Goal: Check status: Check status

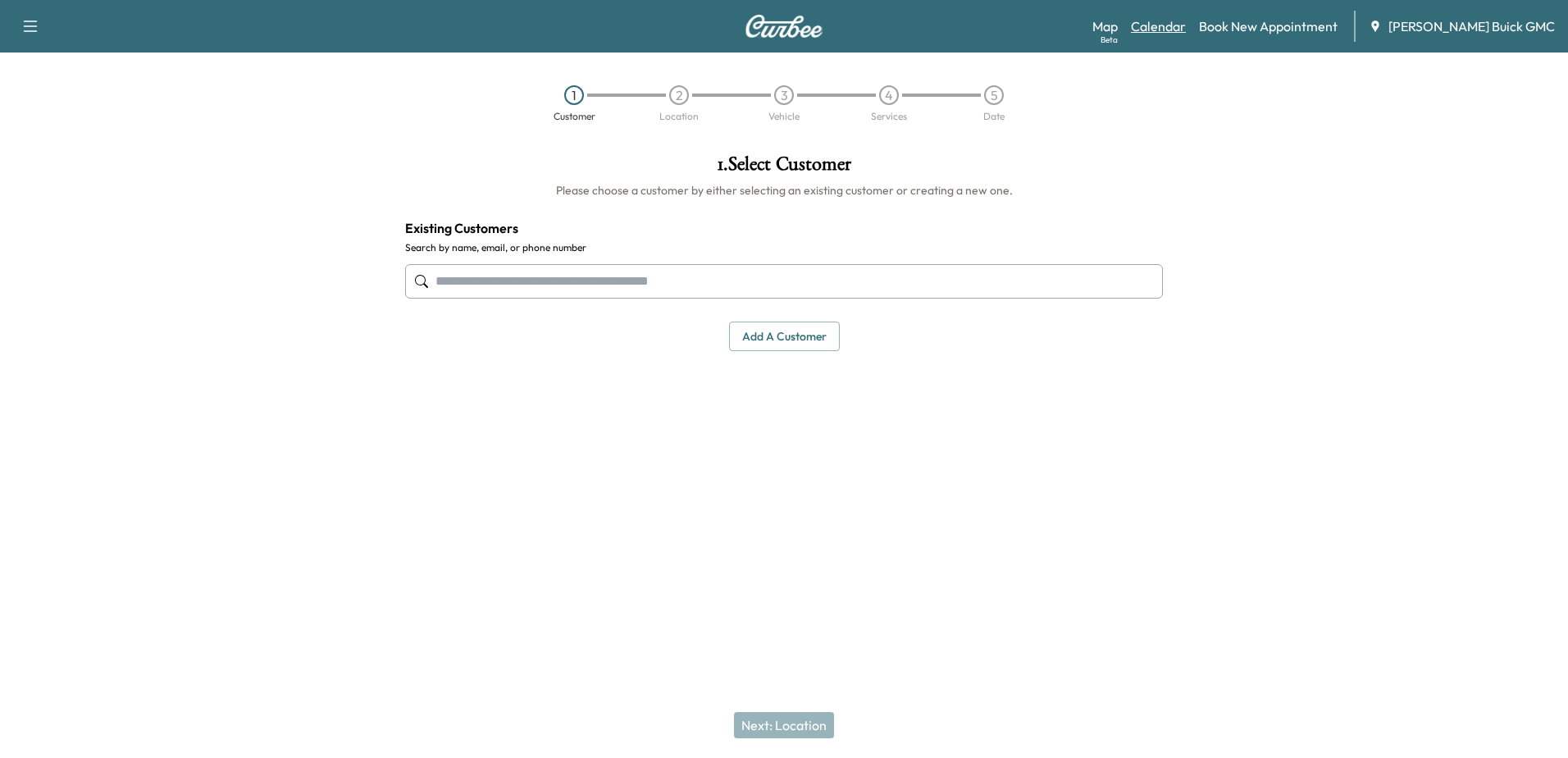
click at [1178, 33] on link "Calendar" at bounding box center [1158, 26] width 55 height 20
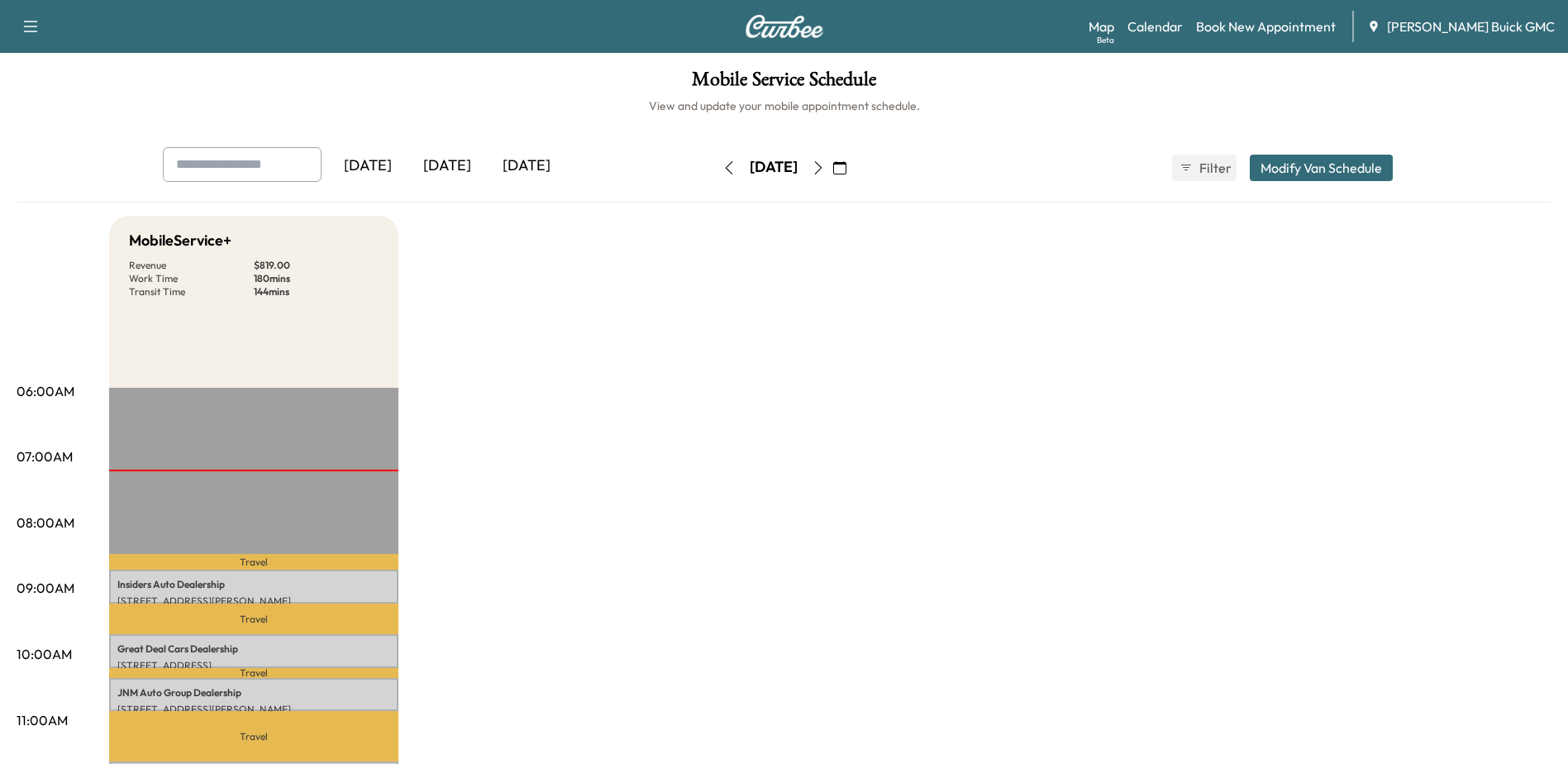
click at [825, 165] on icon "button" at bounding box center [818, 167] width 13 height 13
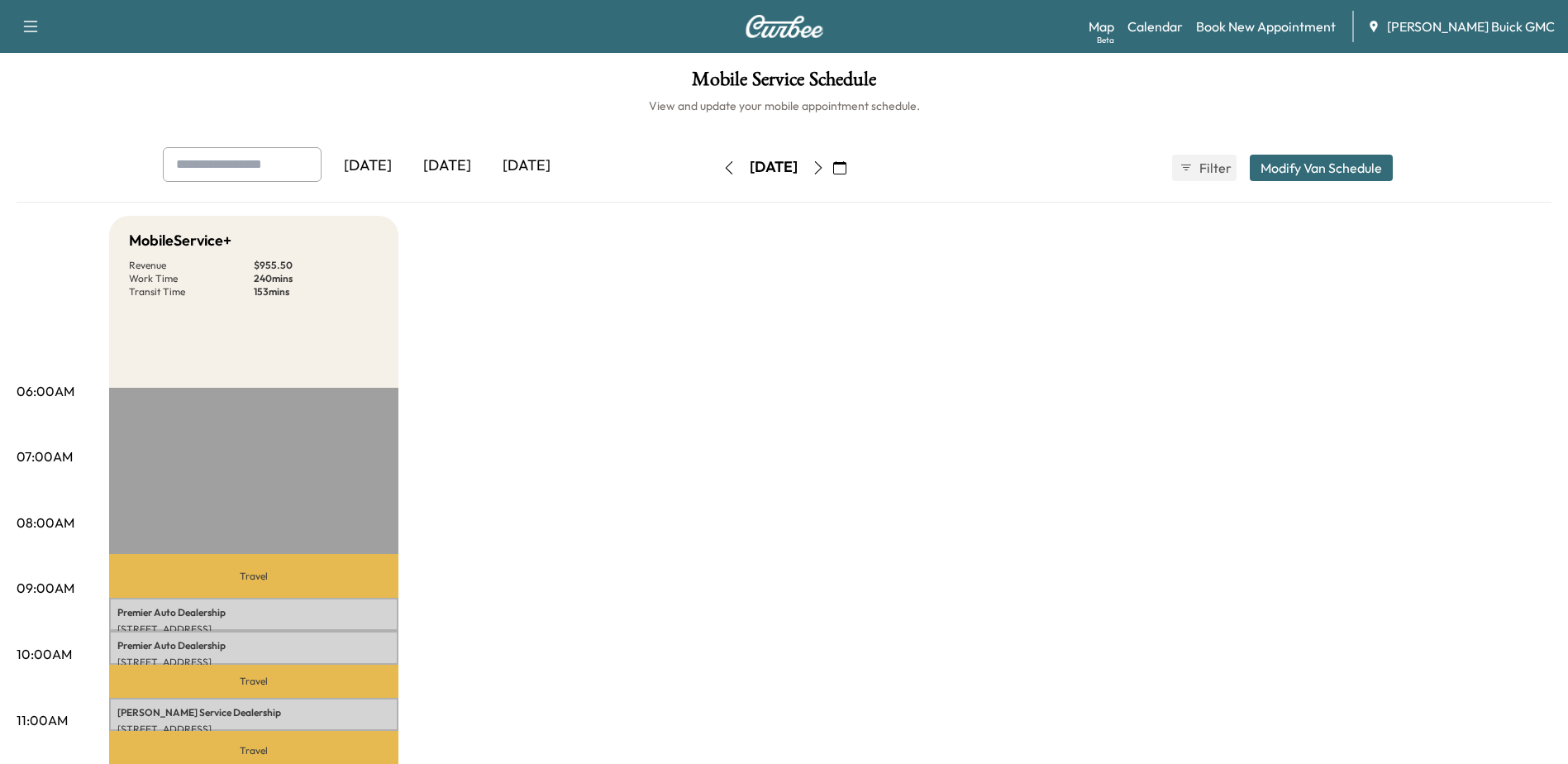
click at [825, 173] on icon "button" at bounding box center [818, 167] width 13 height 13
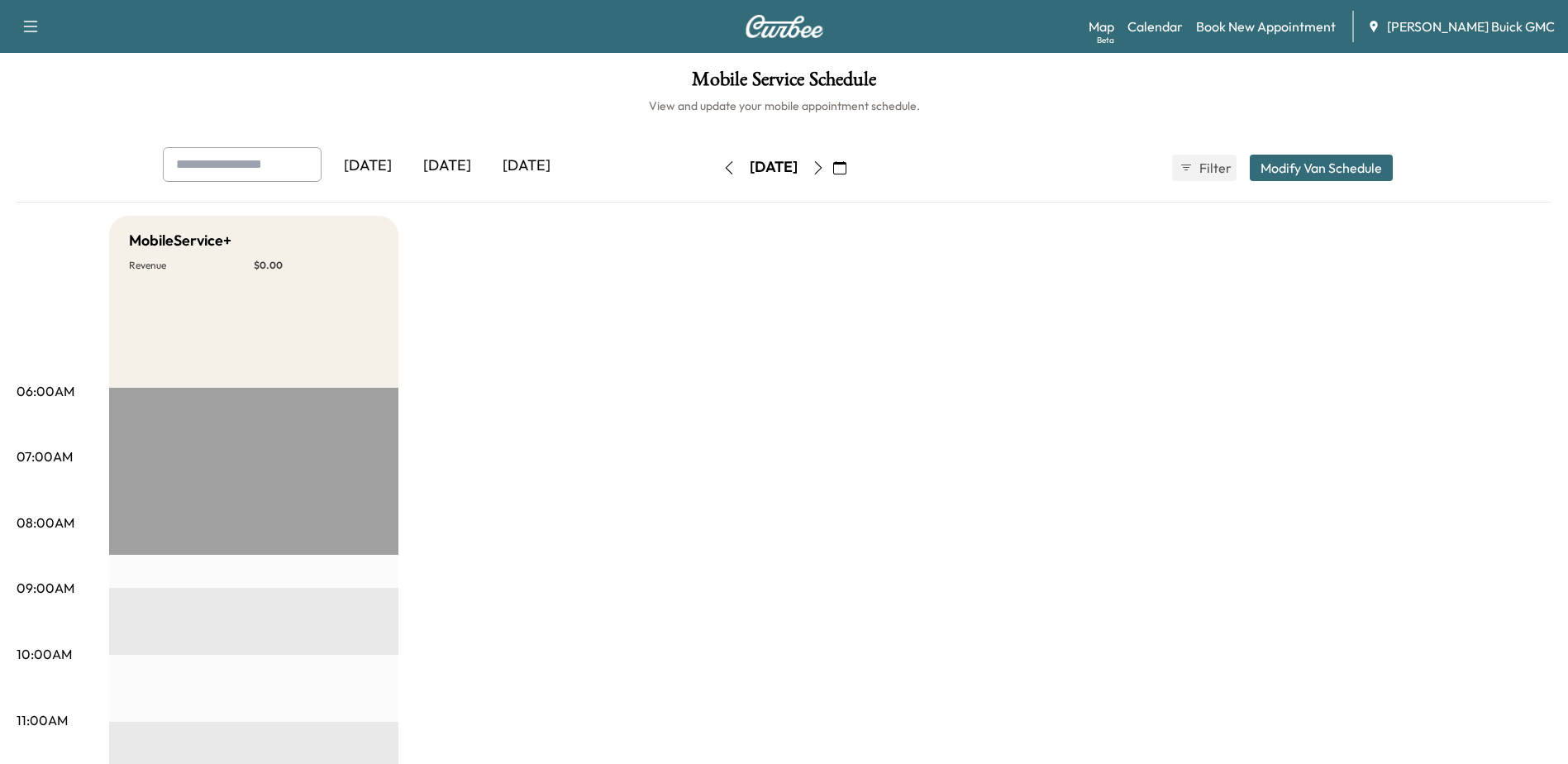
click at [723, 171] on icon "button" at bounding box center [729, 167] width 13 height 13
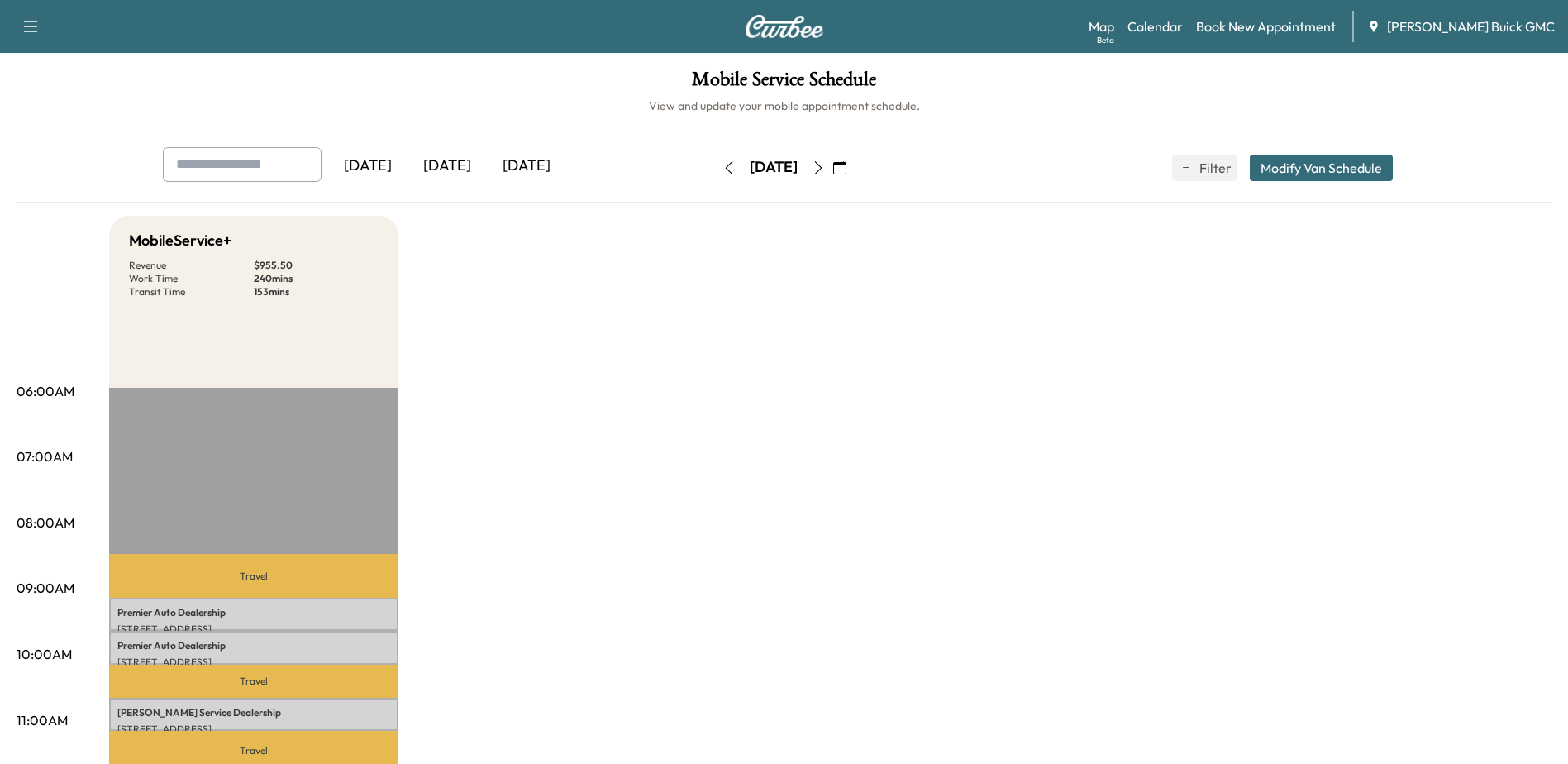
click at [825, 166] on icon "button" at bounding box center [818, 167] width 13 height 13
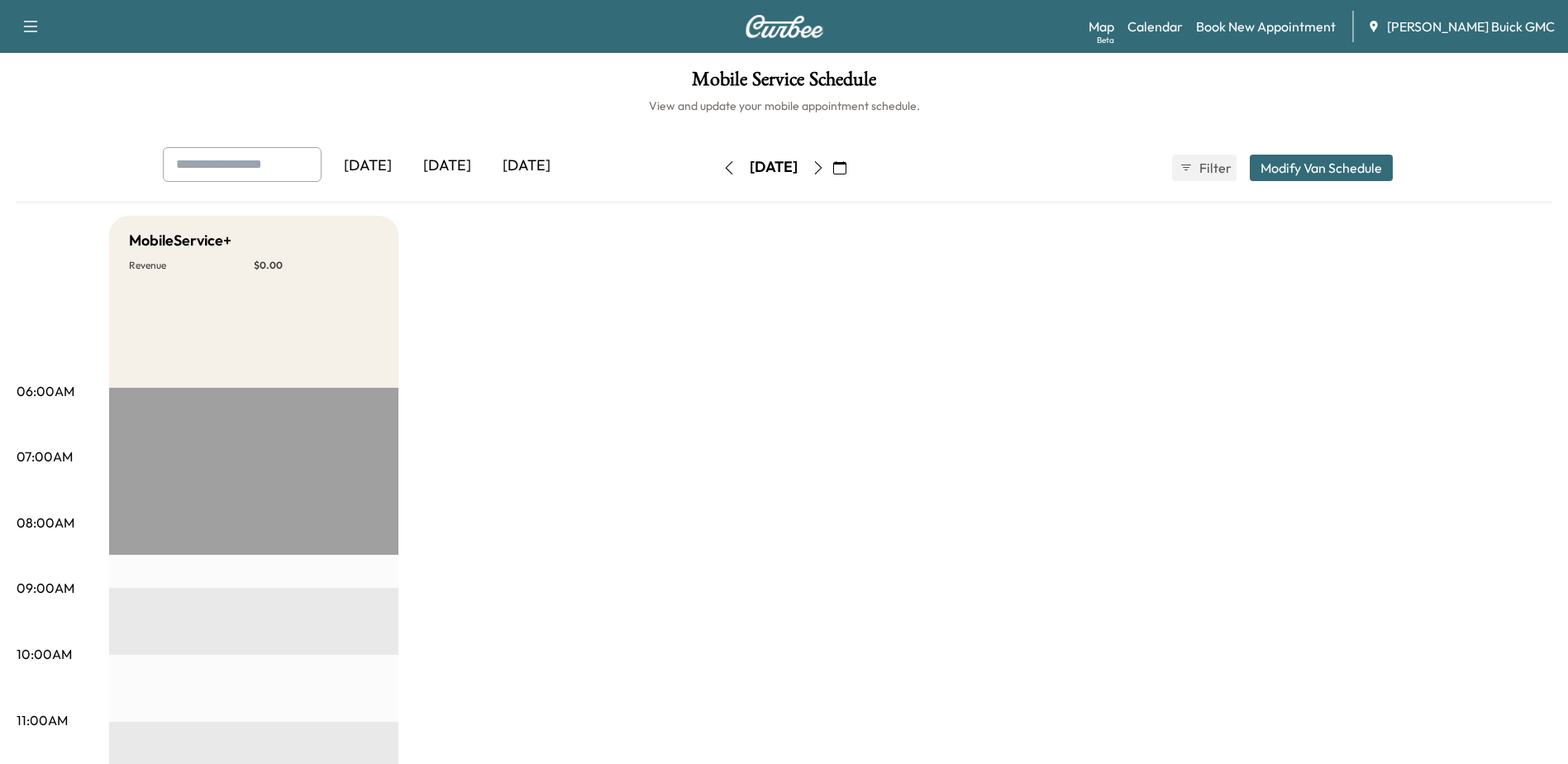
click at [723, 171] on icon "button" at bounding box center [729, 167] width 13 height 13
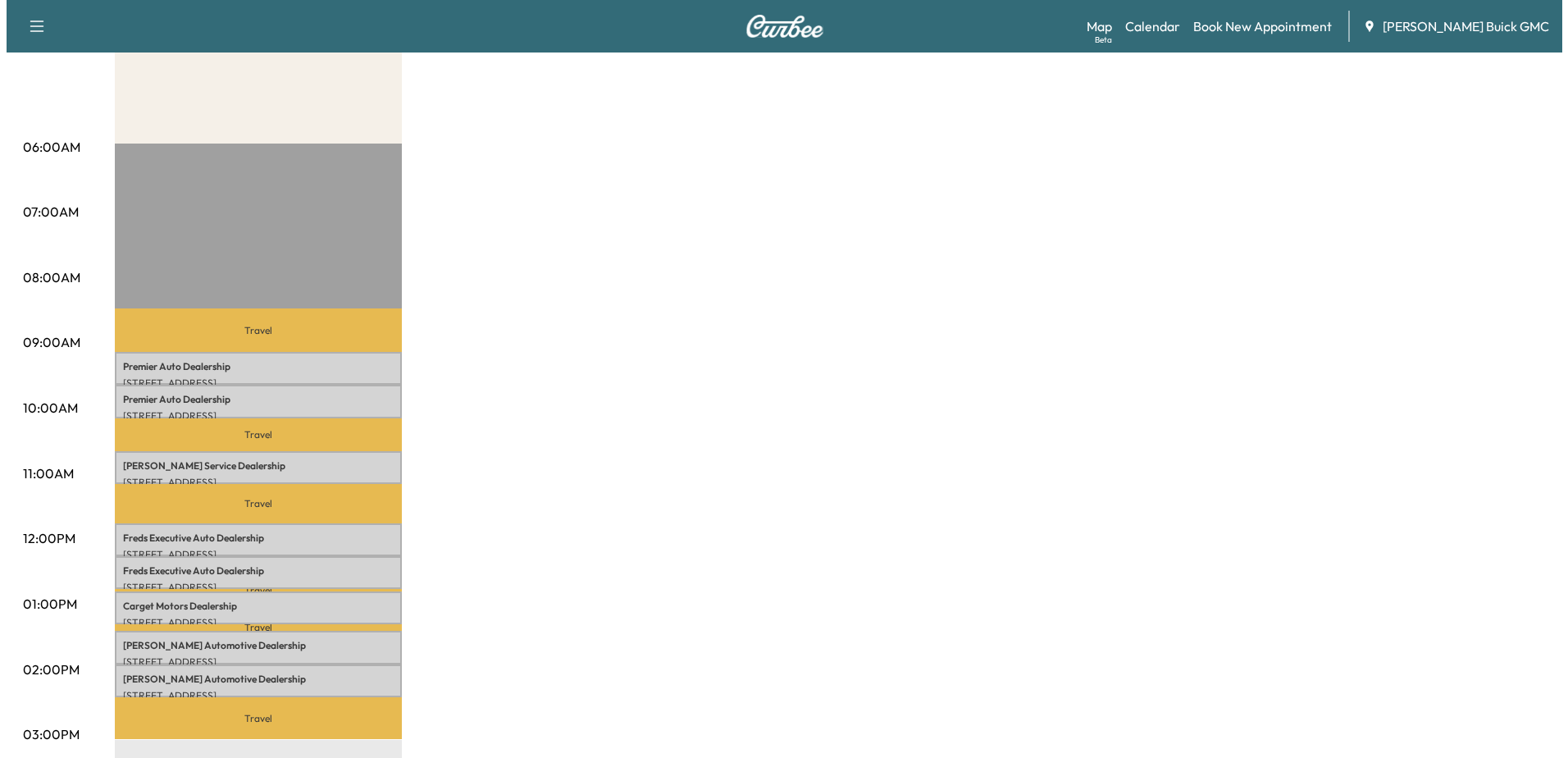
scroll to position [246, 0]
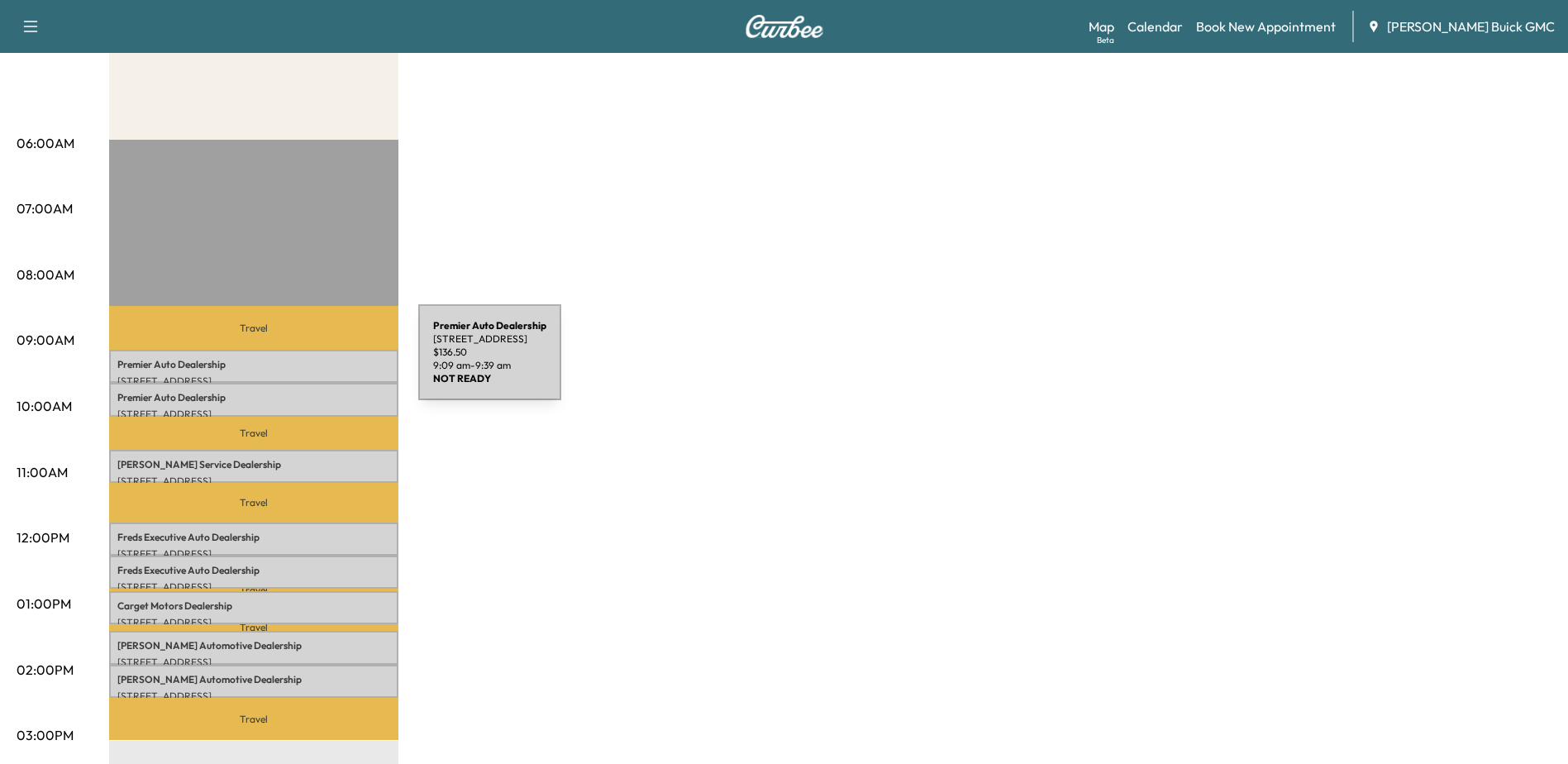
click at [294, 362] on p "Premier Auto Dealership" at bounding box center [253, 364] width 272 height 13
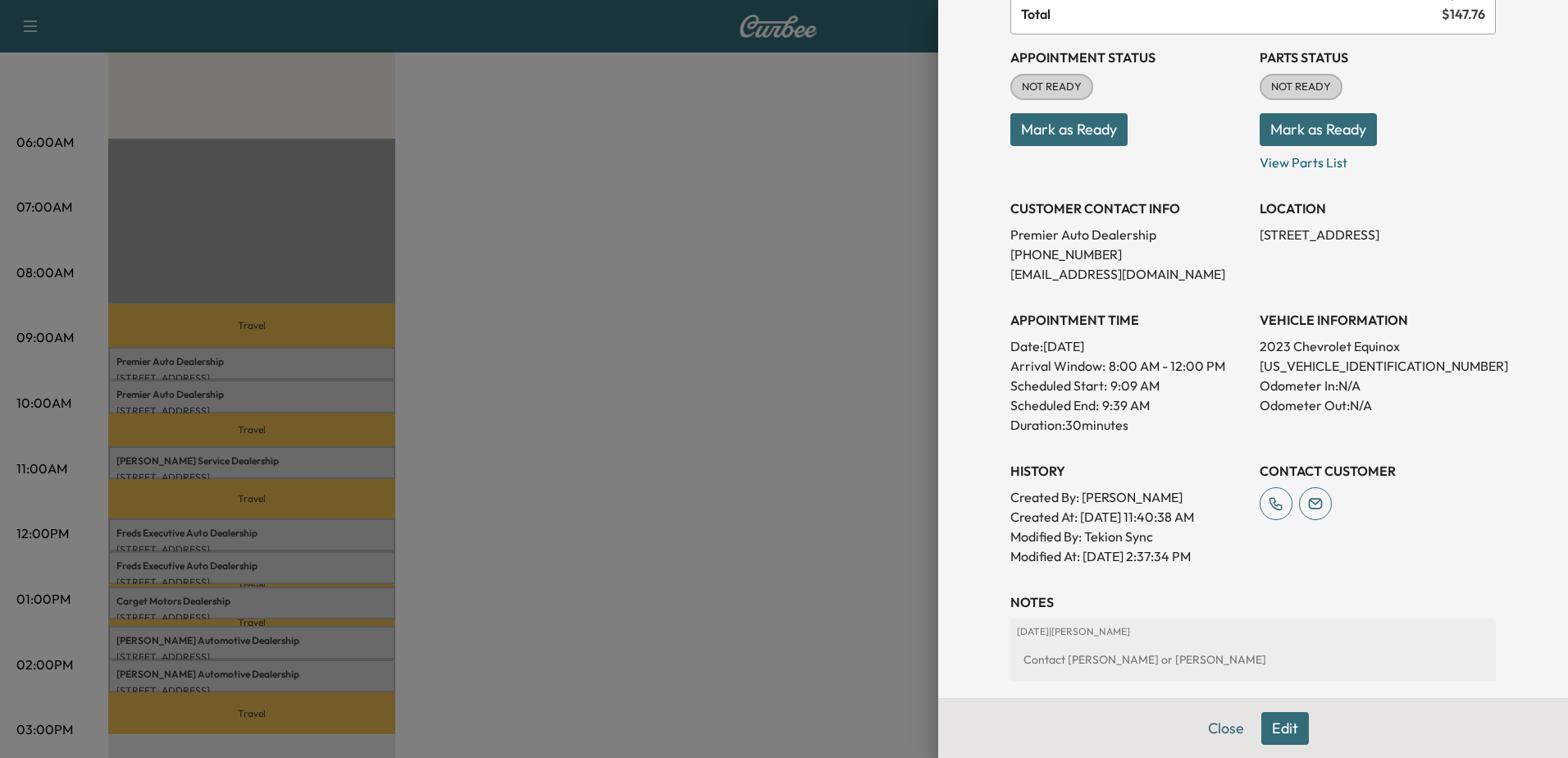
scroll to position [164, 0]
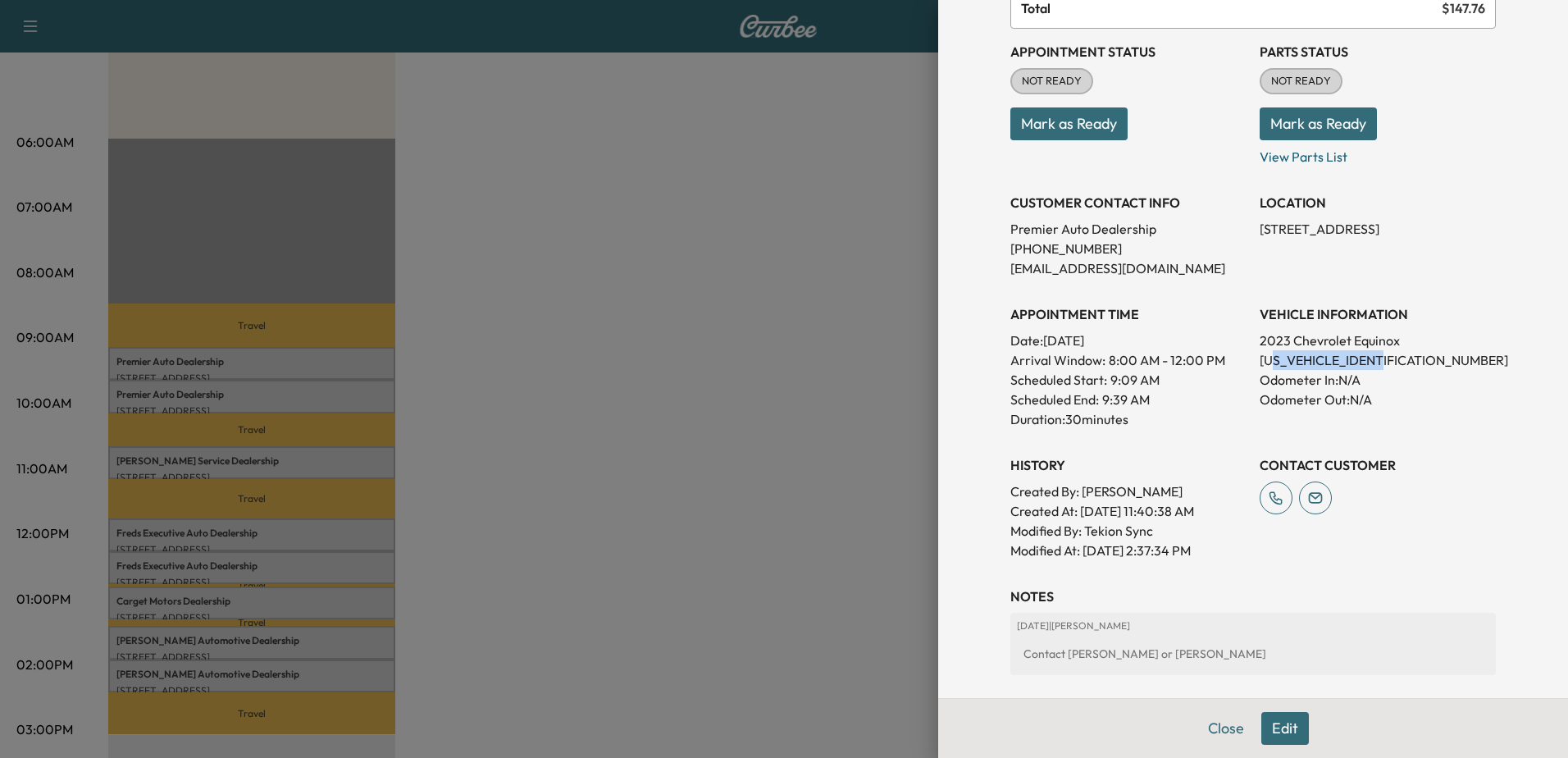
drag, startPoint x: 1262, startPoint y: 356, endPoint x: 1414, endPoint y: 356, distance: 152.0
click at [1414, 356] on p "[US_VEHICLE_IDENTIFICATION_NUMBER]" at bounding box center [1378, 360] width 236 height 20
drag, startPoint x: 1414, startPoint y: 356, endPoint x: 1314, endPoint y: 382, distance: 103.3
click at [1314, 382] on p "Odometer In: N/A" at bounding box center [1378, 380] width 236 height 20
drag, startPoint x: 1246, startPoint y: 340, endPoint x: 1359, endPoint y: 327, distance: 113.7
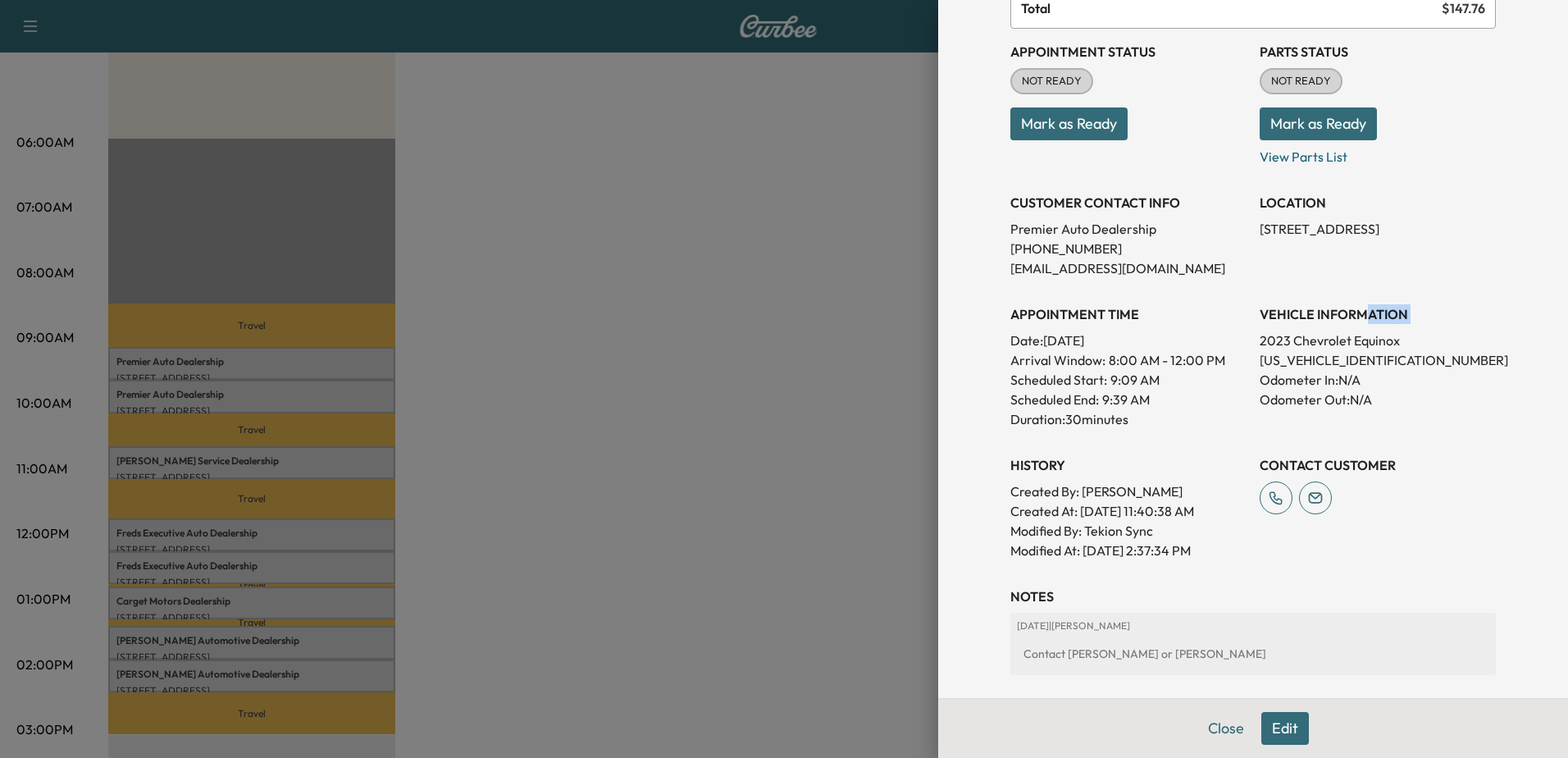
click at [1359, 327] on div "Appointment Status NOT READY Mark as Ready Parts Status NOT READY Mark as Ready…" at bounding box center [1252, 294] width 486 height 531
drag, startPoint x: 1359, startPoint y: 327, endPoint x: 1325, endPoint y: 372, distance: 56.4
click at [1325, 372] on p "Odometer In: N/A" at bounding box center [1378, 380] width 236 height 20
click at [1316, 364] on p "[US_VEHICLE_IDENTIFICATION_NUMBER]" at bounding box center [1378, 360] width 236 height 20
click at [1268, 336] on p "2023 Chevrolet Equinox" at bounding box center [1378, 340] width 236 height 20
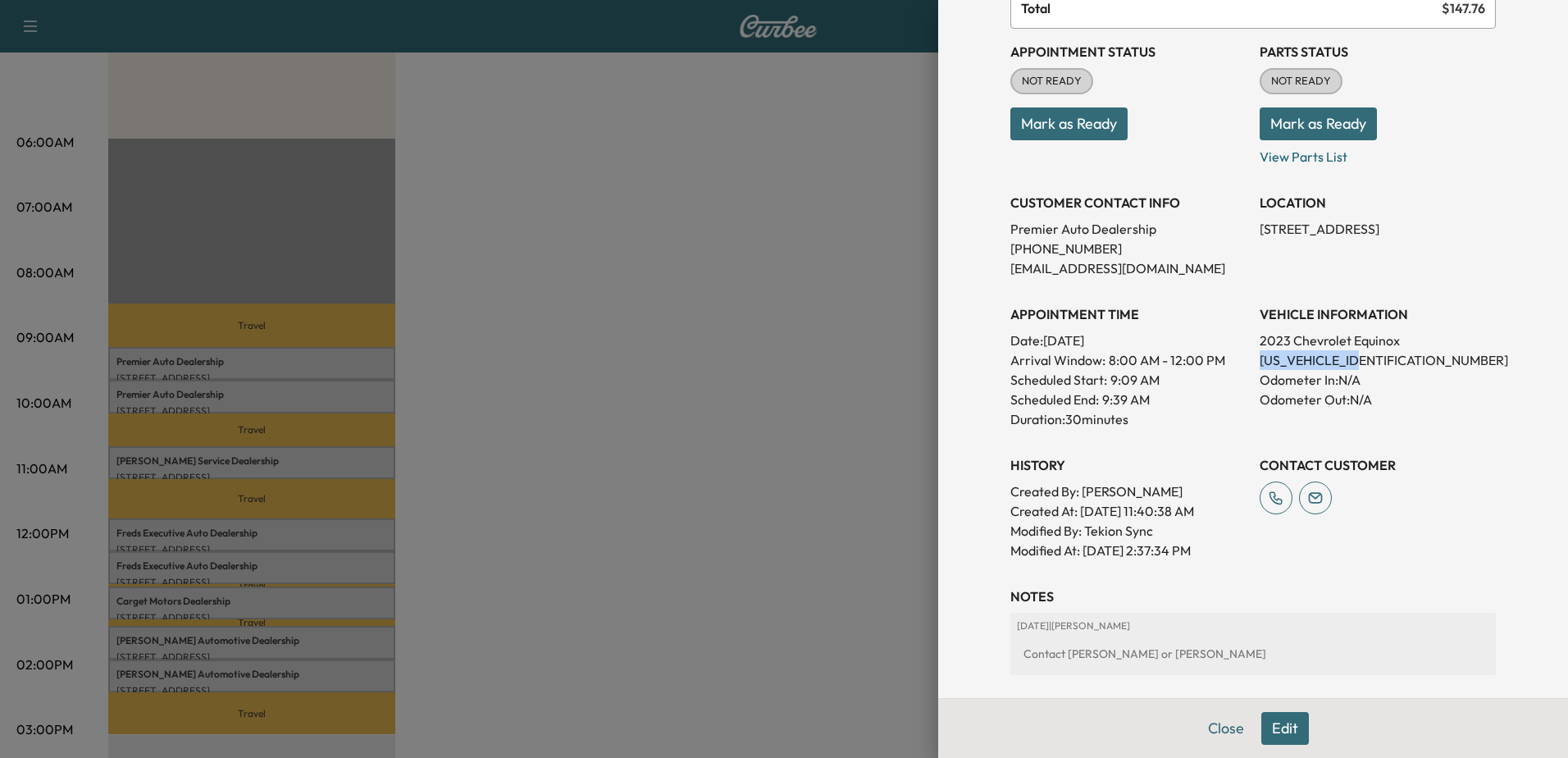
drag, startPoint x: 1242, startPoint y: 361, endPoint x: 1363, endPoint y: 369, distance: 121.3
click at [1363, 369] on div "Appointment Status NOT READY Mark as Ready Parts Status NOT READY Mark as Ready…" at bounding box center [1252, 294] width 486 height 531
drag, startPoint x: 1363, startPoint y: 369, endPoint x: 1353, endPoint y: 382, distance: 16.4
click at [1353, 382] on p "Odometer In: N/A" at bounding box center [1378, 380] width 236 height 20
click at [1346, 385] on p "Odometer In: N/A" at bounding box center [1378, 380] width 236 height 20
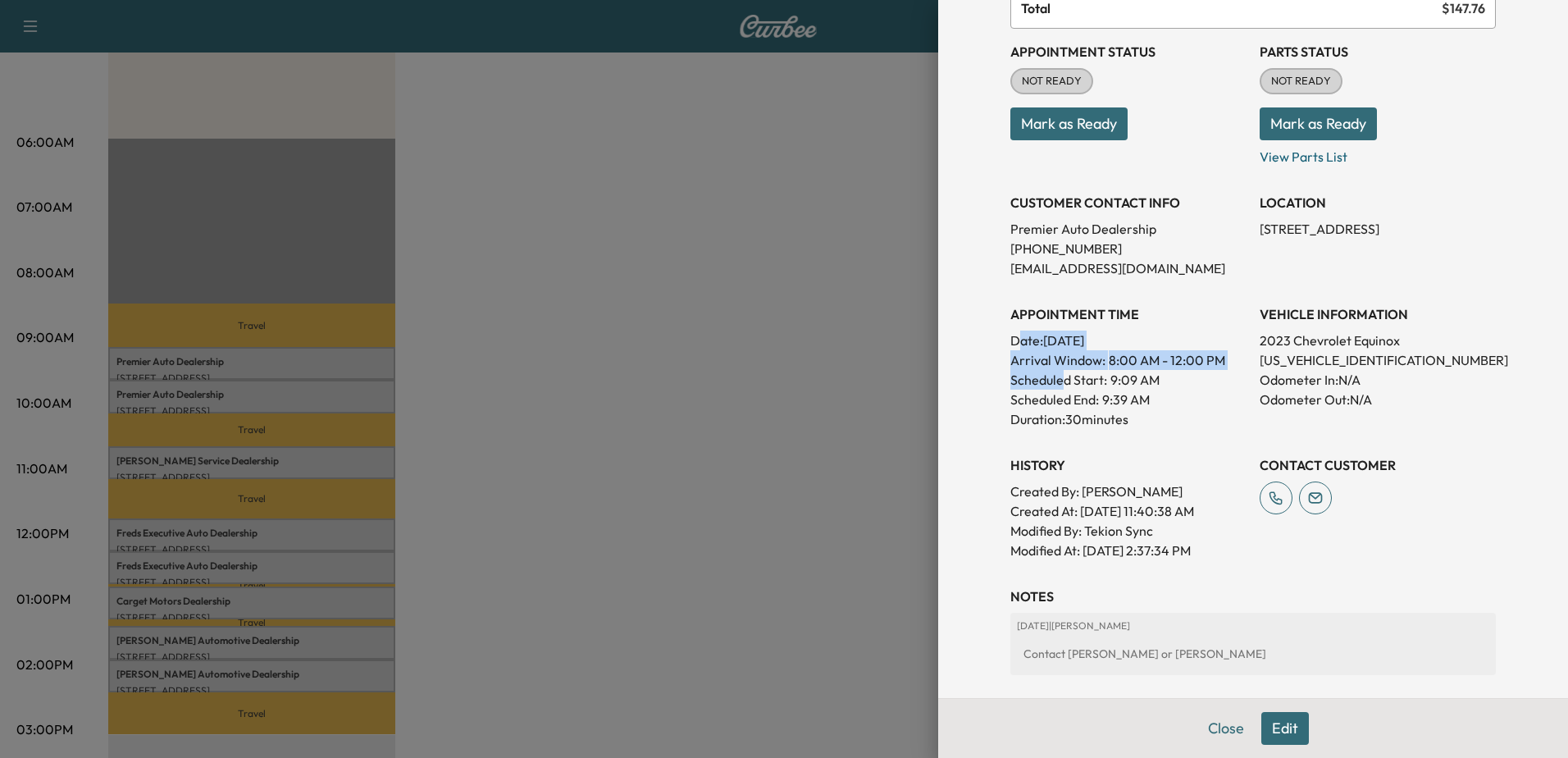
drag, startPoint x: 1003, startPoint y: 341, endPoint x: 1058, endPoint y: 397, distance: 78.5
click at [1058, 397] on div "APPOINTMENT TIME Date: [DATE] Arrival Window: 8:00 AM - 12:00 PM Scheduled Star…" at bounding box center [1128, 360] width 236 height 138
drag, startPoint x: 1058, startPoint y: 397, endPoint x: 1086, endPoint y: 420, distance: 36.2
click at [1085, 420] on p "Duration: 30 minutes" at bounding box center [1128, 419] width 236 height 20
click at [1089, 422] on p "Duration: 30 minutes" at bounding box center [1128, 419] width 236 height 20
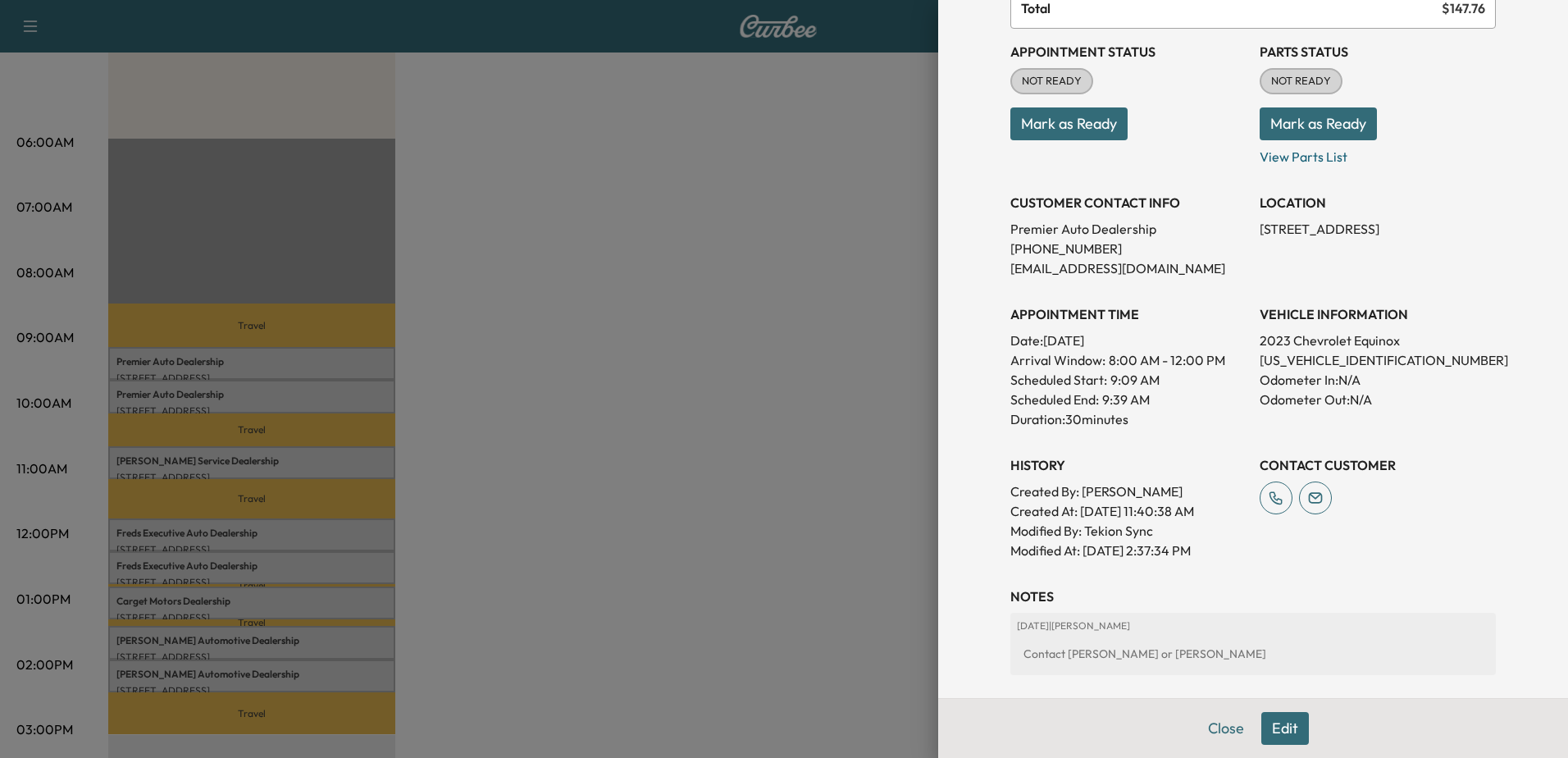
click at [1089, 422] on p "Duration: 30 minutes" at bounding box center [1128, 419] width 236 height 20
click at [1305, 398] on p "Odometer Out: N/A" at bounding box center [1378, 399] width 236 height 20
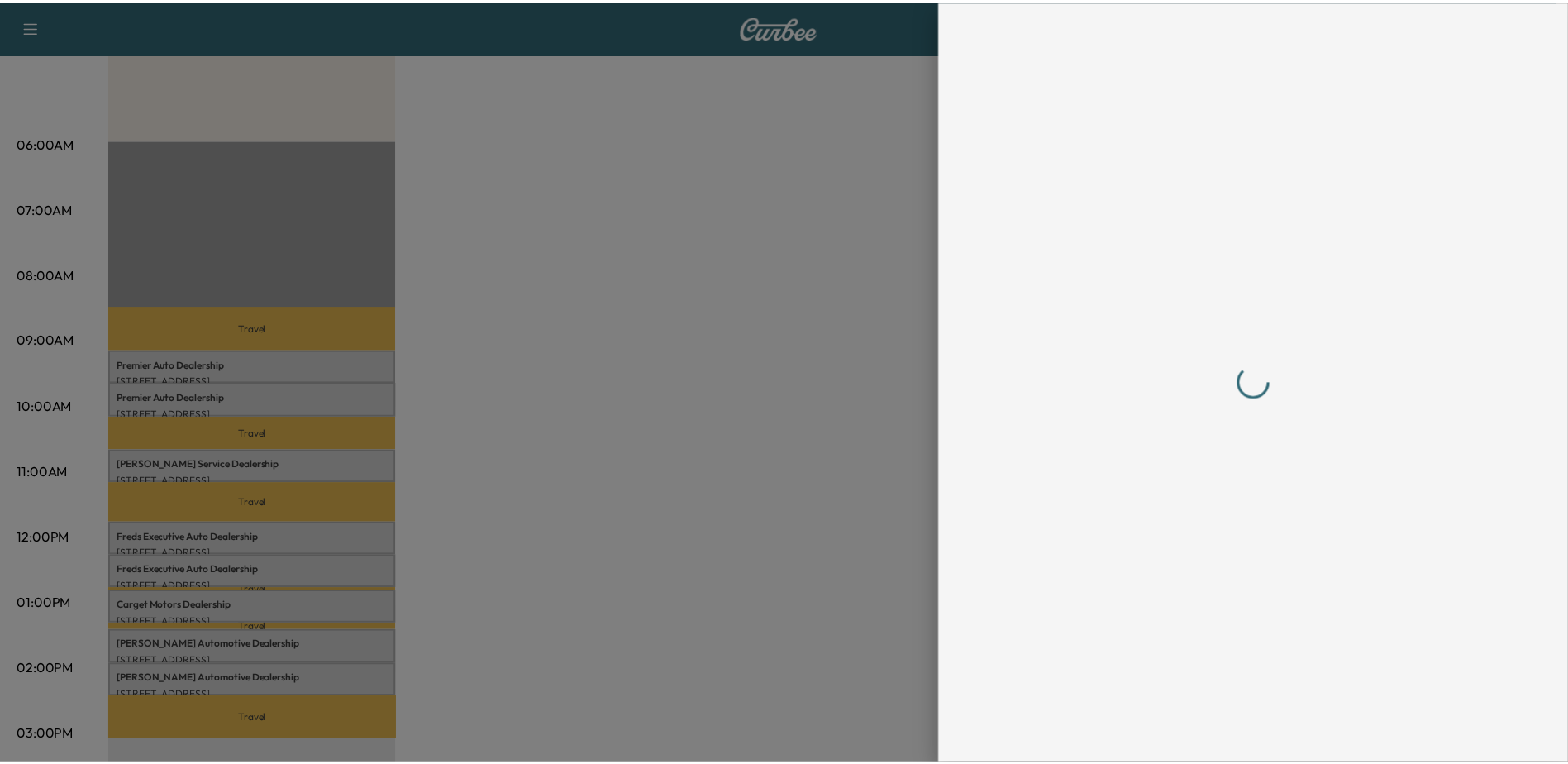
scroll to position [0, 0]
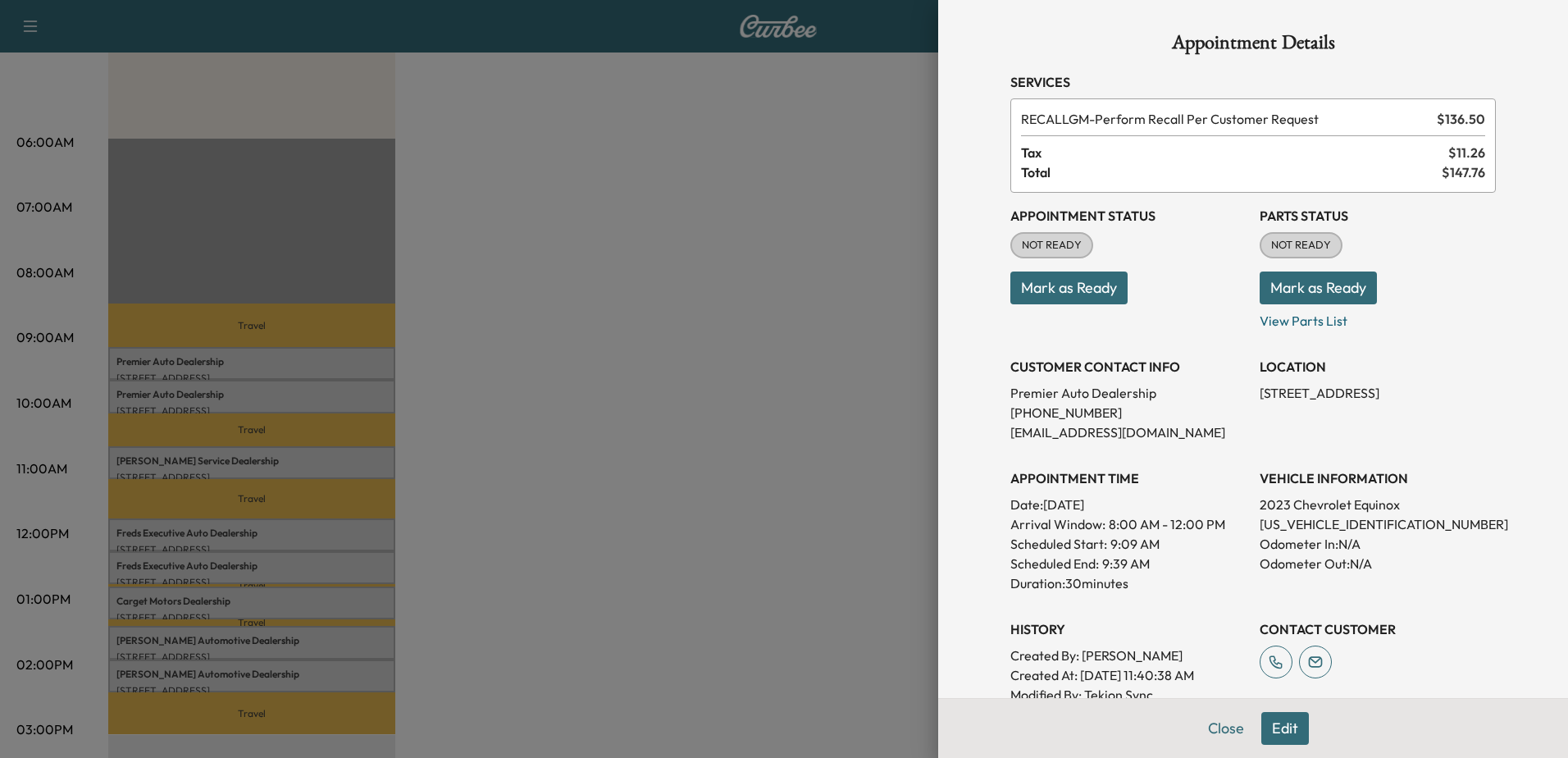
click at [243, 362] on div at bounding box center [784, 379] width 1568 height 758
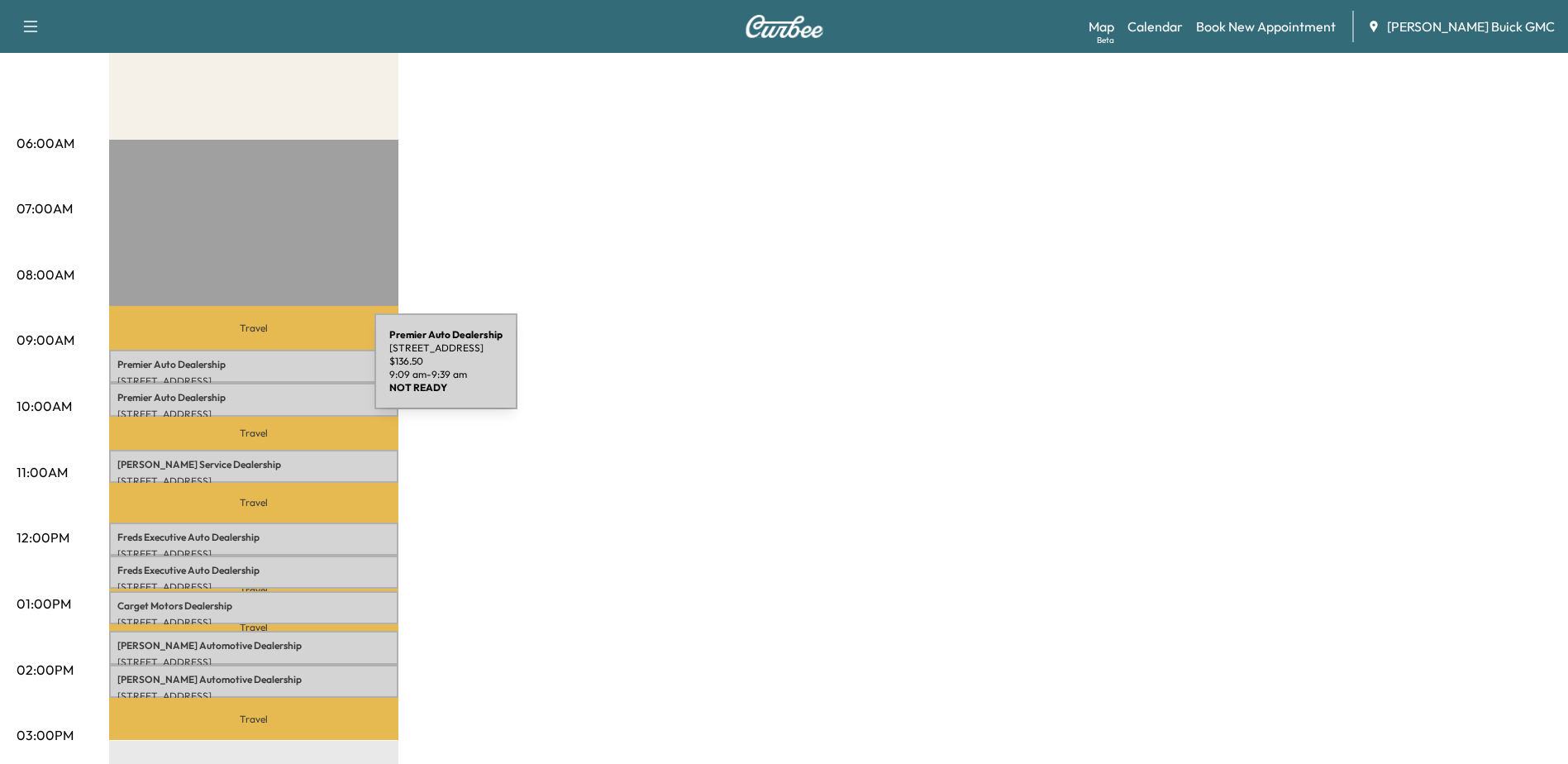
click at [251, 371] on div "Premier Auto Dealership [STREET_ADDRESS] $ 136.50 9:09 am - 9:39 am" at bounding box center [254, 366] width 289 height 33
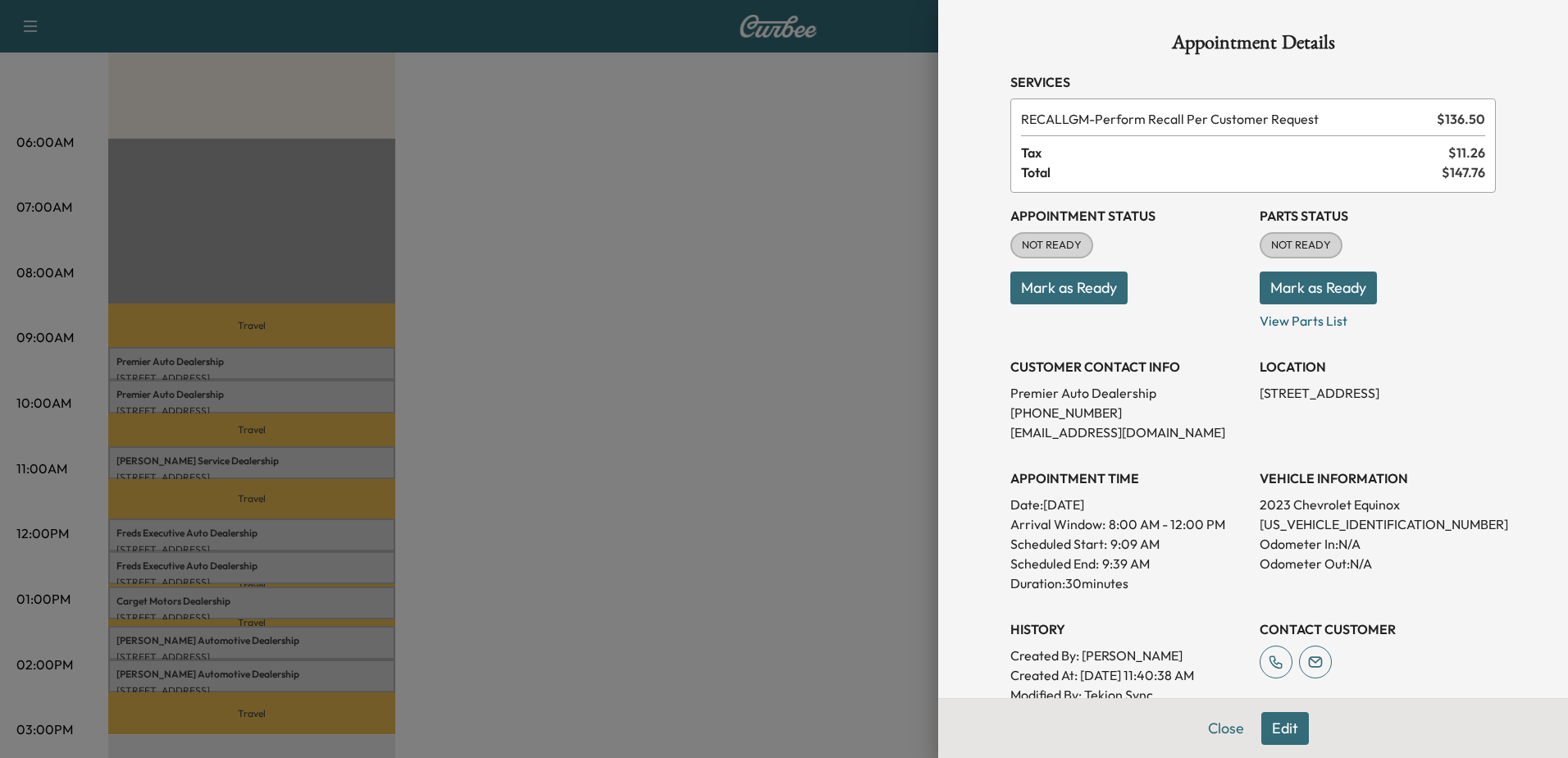
click at [259, 409] on div at bounding box center [784, 379] width 1568 height 758
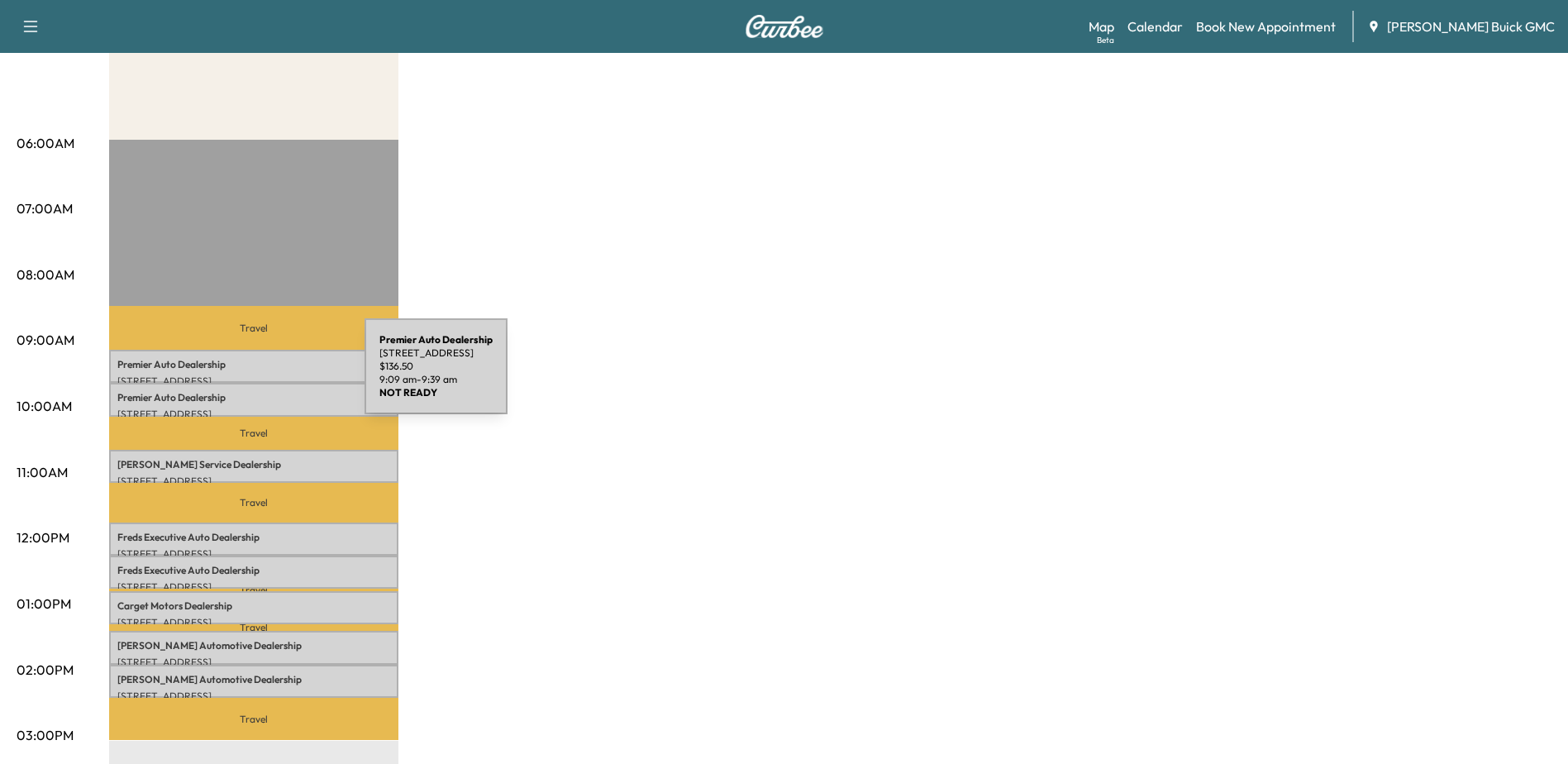
click at [240, 371] on div "Premier Auto Dealership [STREET_ADDRESS] $ 136.50 9:09 am - 9:39 am" at bounding box center [254, 366] width 289 height 33
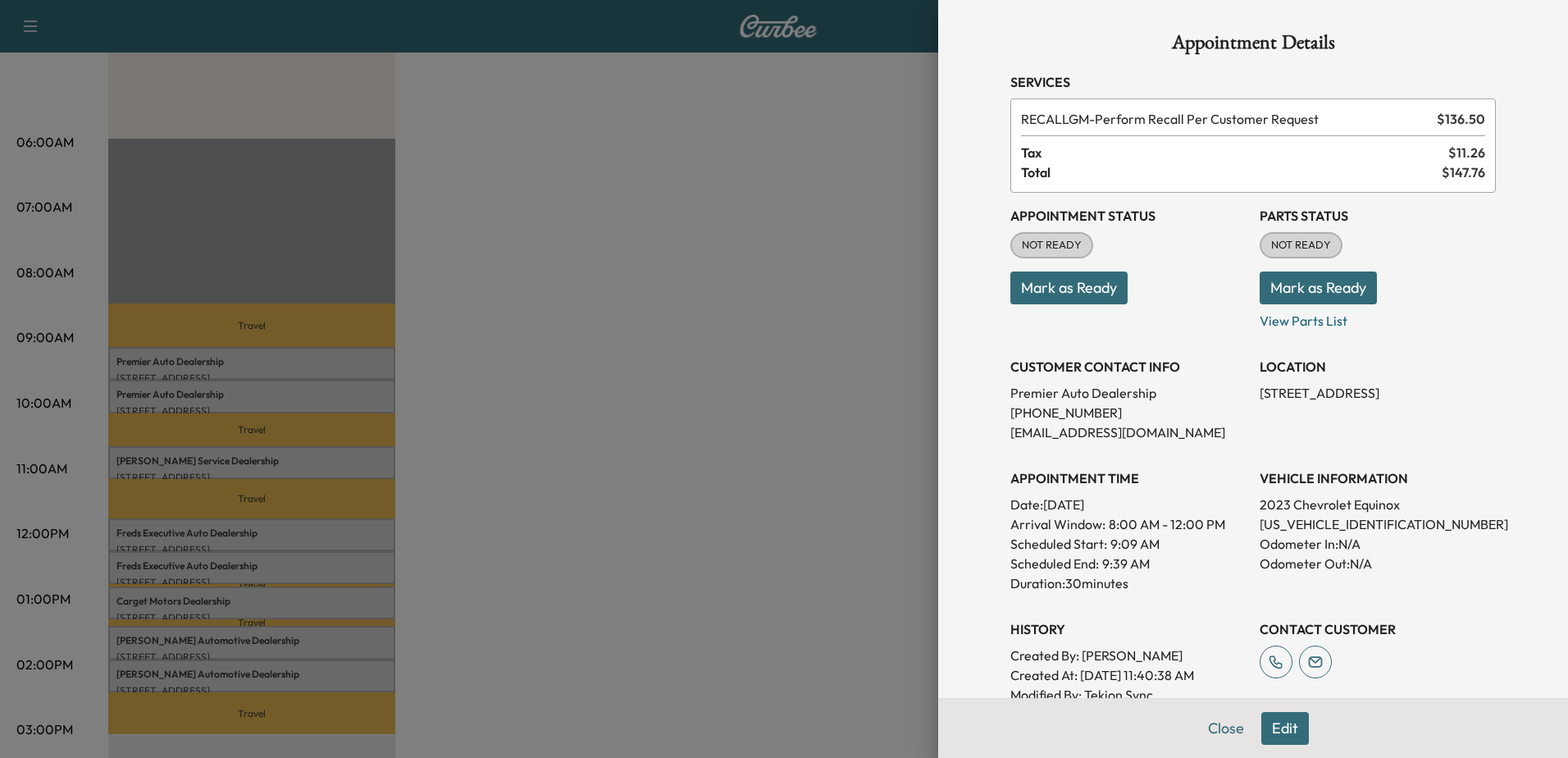
click at [684, 338] on div at bounding box center [784, 379] width 1568 height 758
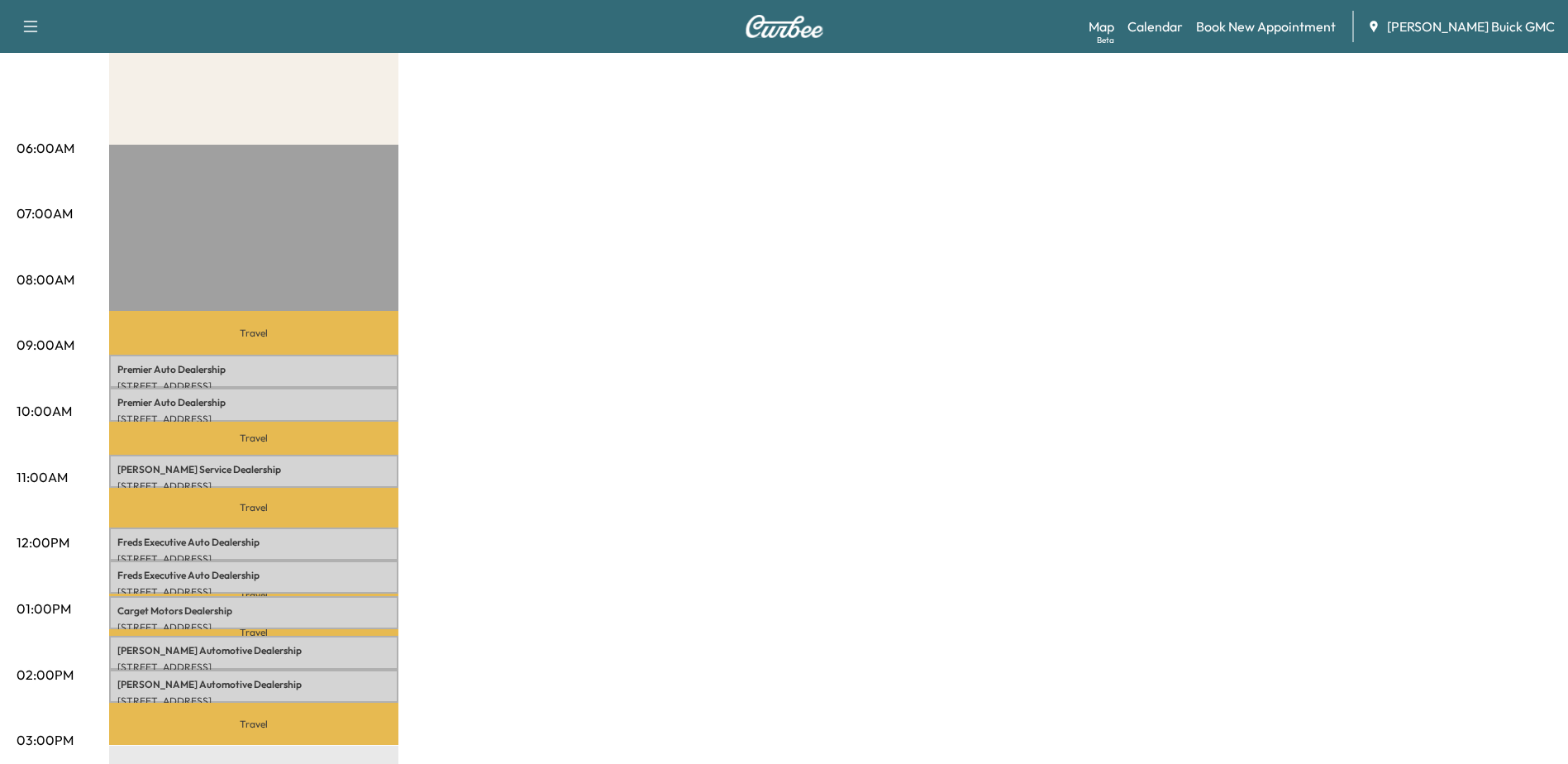
scroll to position [248, 0]
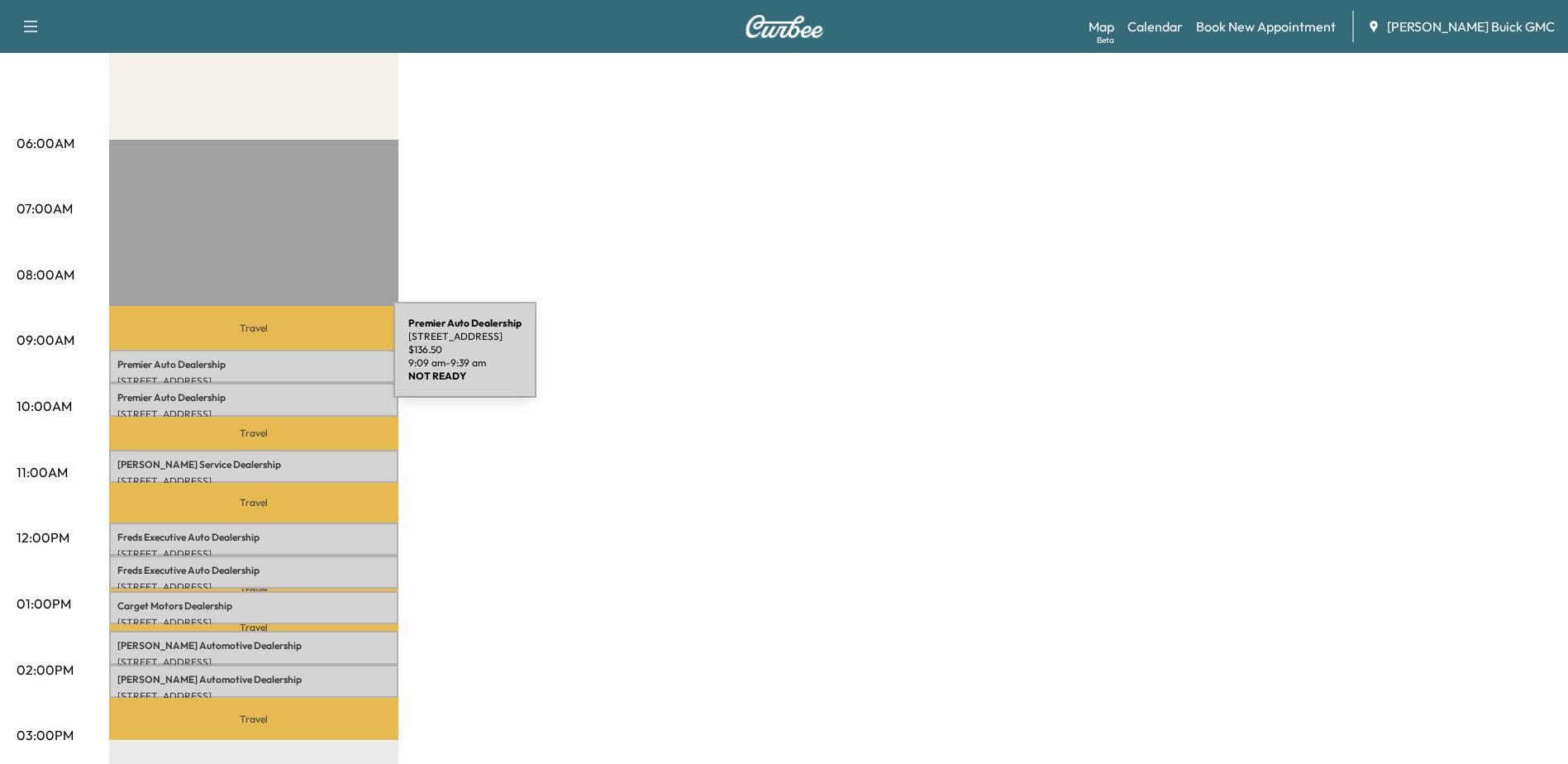
click at [270, 359] on p "Premier Auto Dealership" at bounding box center [253, 364] width 272 height 13
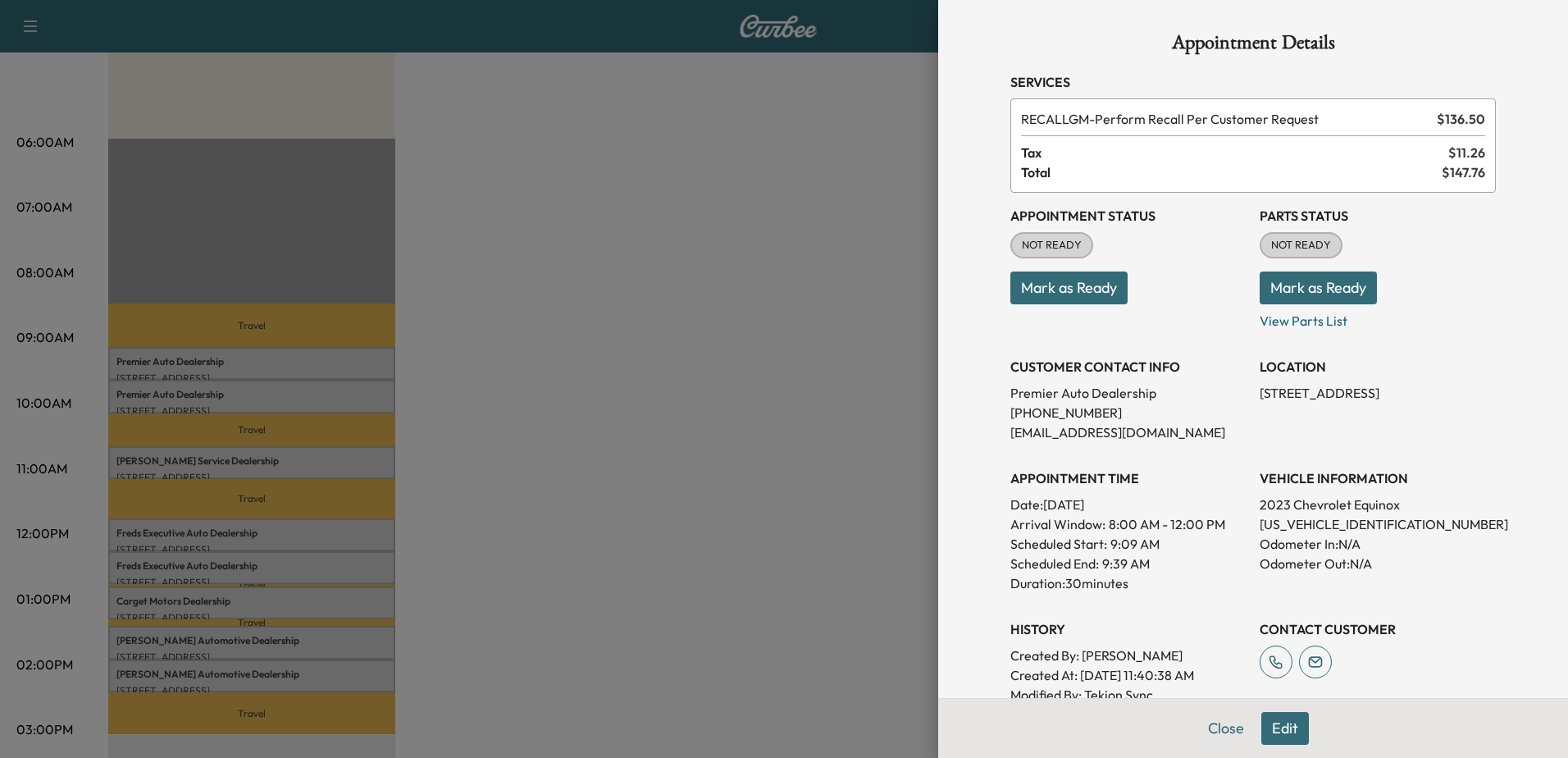
click at [249, 396] on div at bounding box center [784, 379] width 1568 height 758
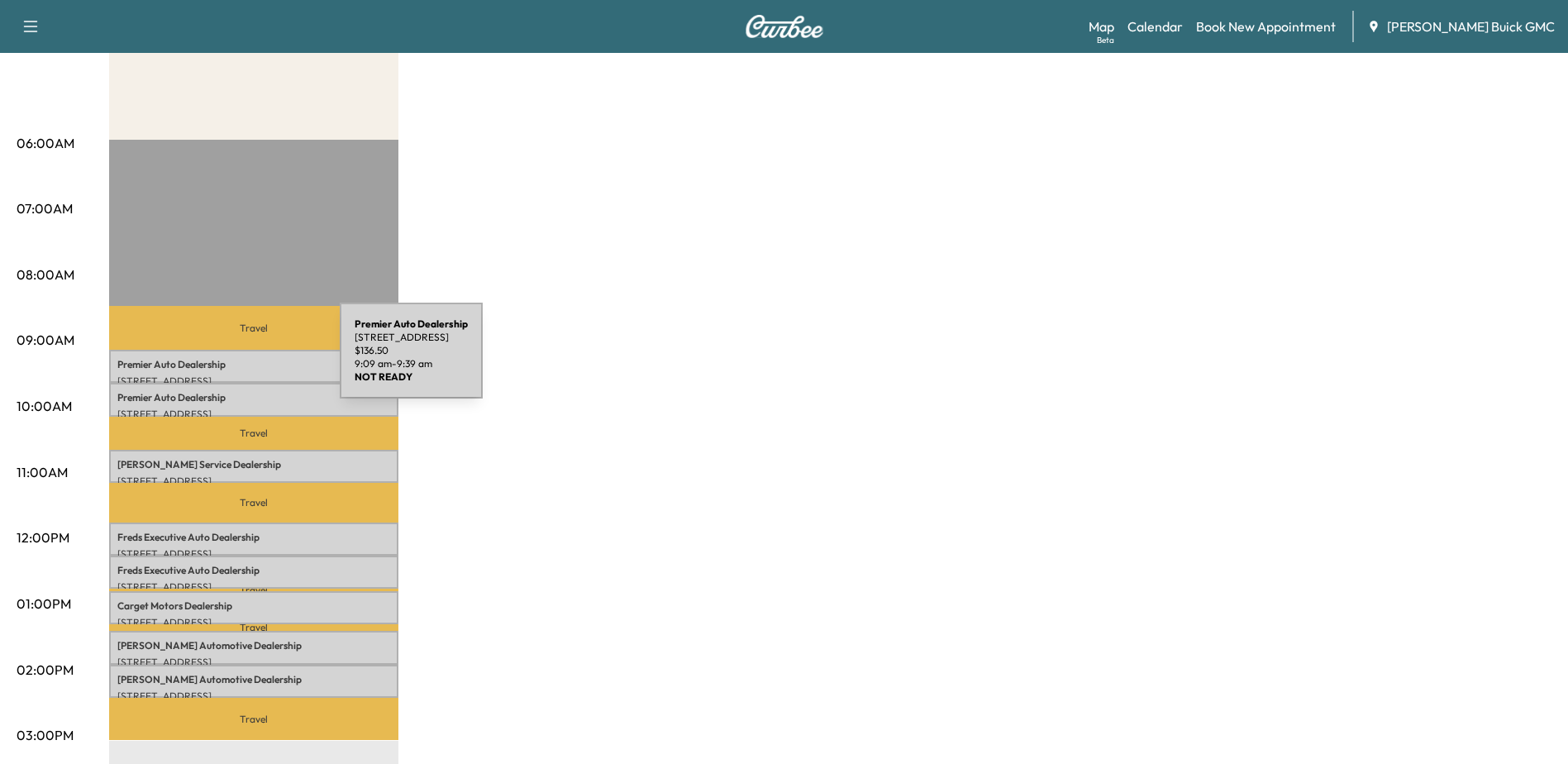
click at [215, 360] on p "Premier Auto Dealership" at bounding box center [253, 364] width 272 height 13
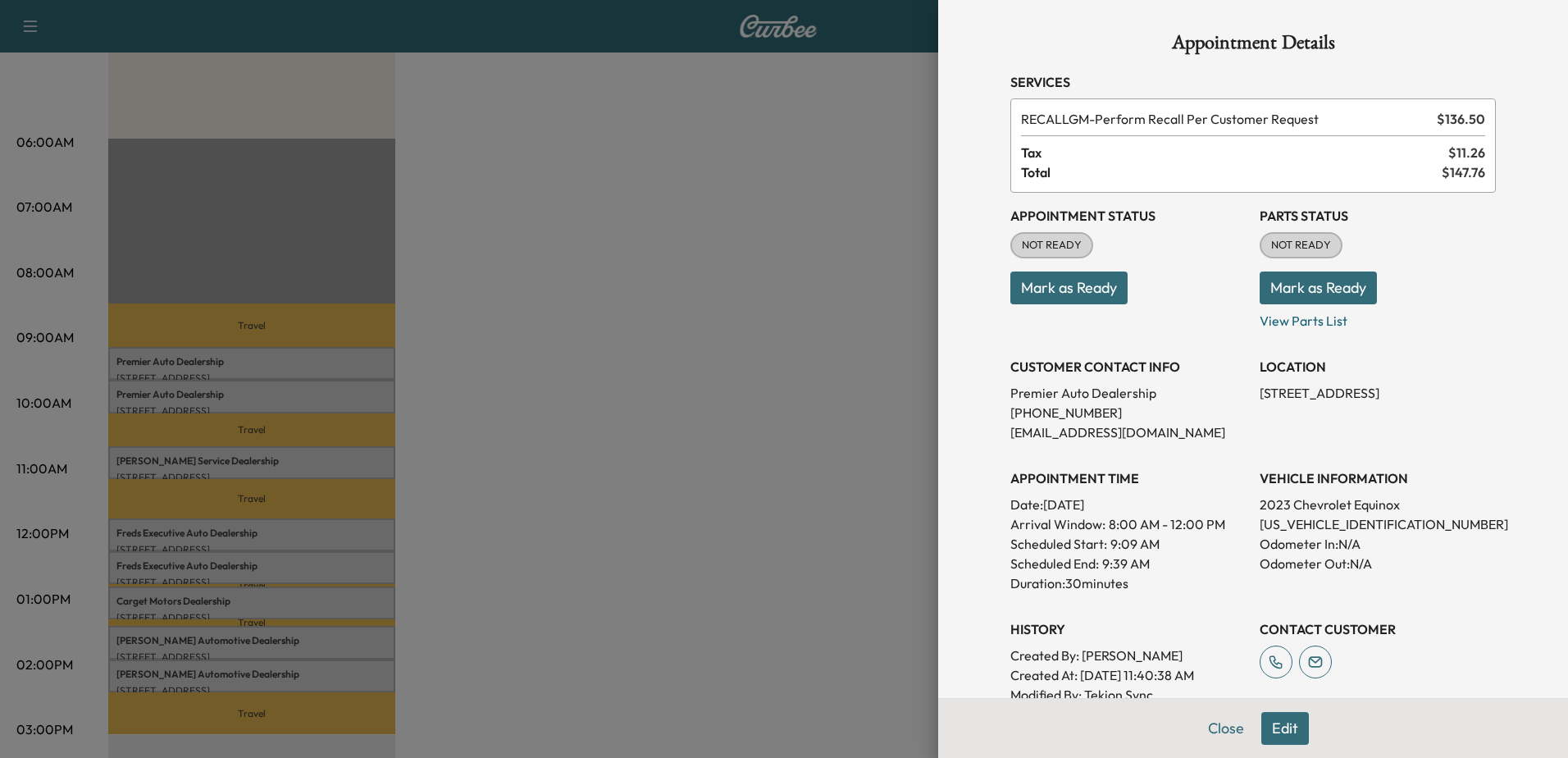
click at [210, 392] on div at bounding box center [784, 379] width 1568 height 758
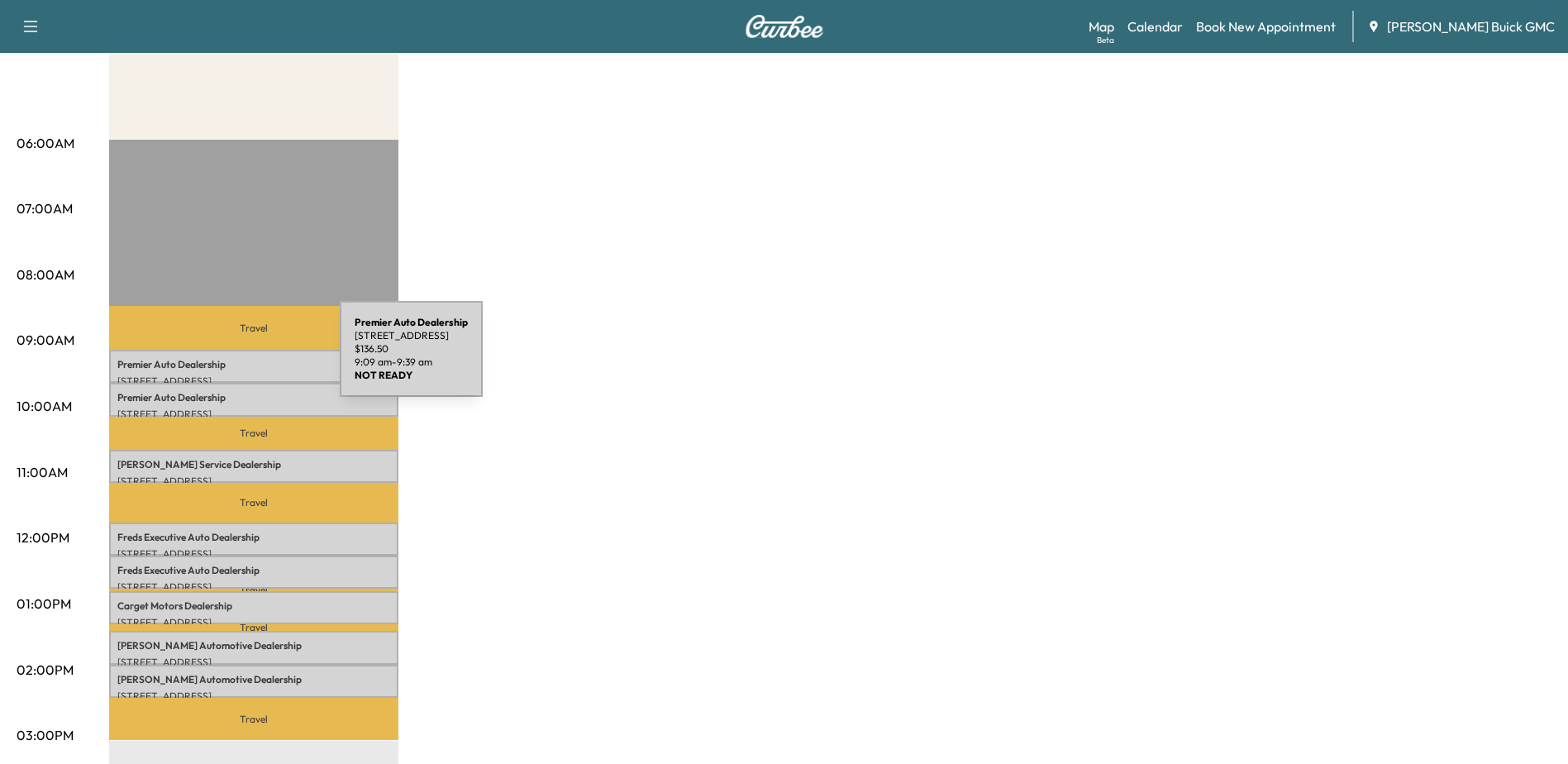
click at [215, 358] on p "Premier Auto Dealership" at bounding box center [253, 364] width 272 height 13
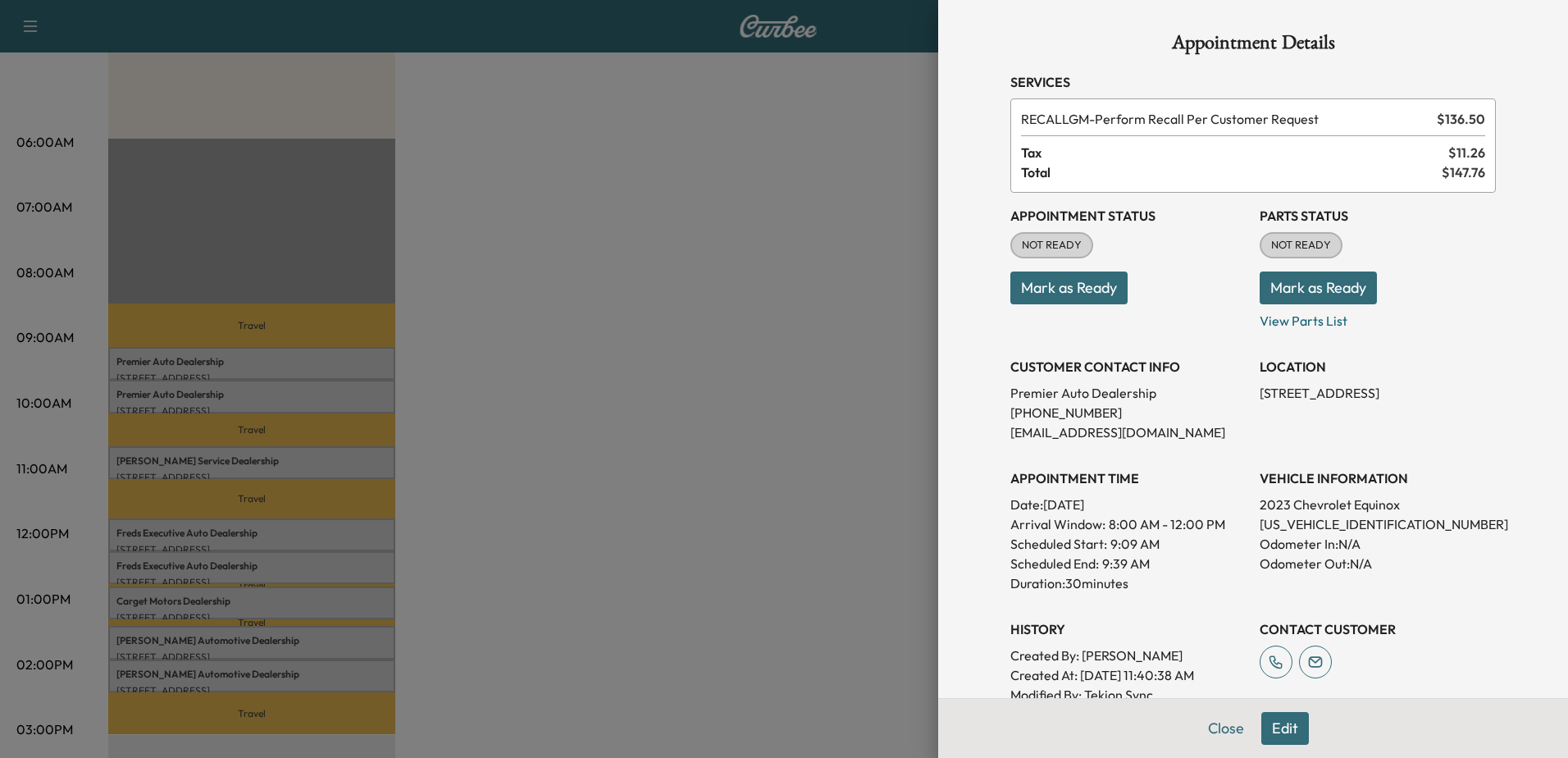
click at [206, 393] on div at bounding box center [784, 379] width 1568 height 758
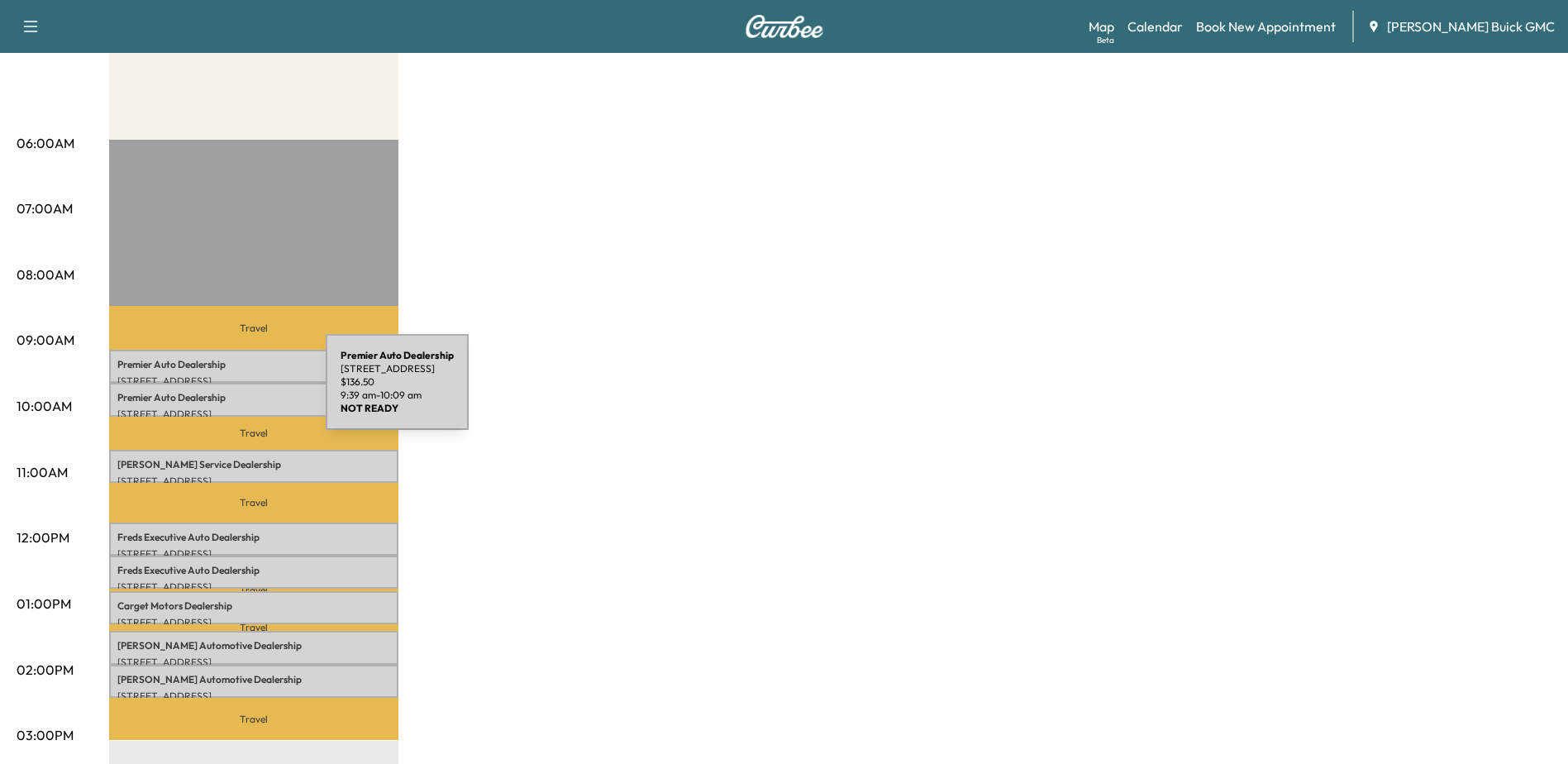
click at [201, 392] on p "Premier Auto Dealership" at bounding box center [253, 397] width 272 height 13
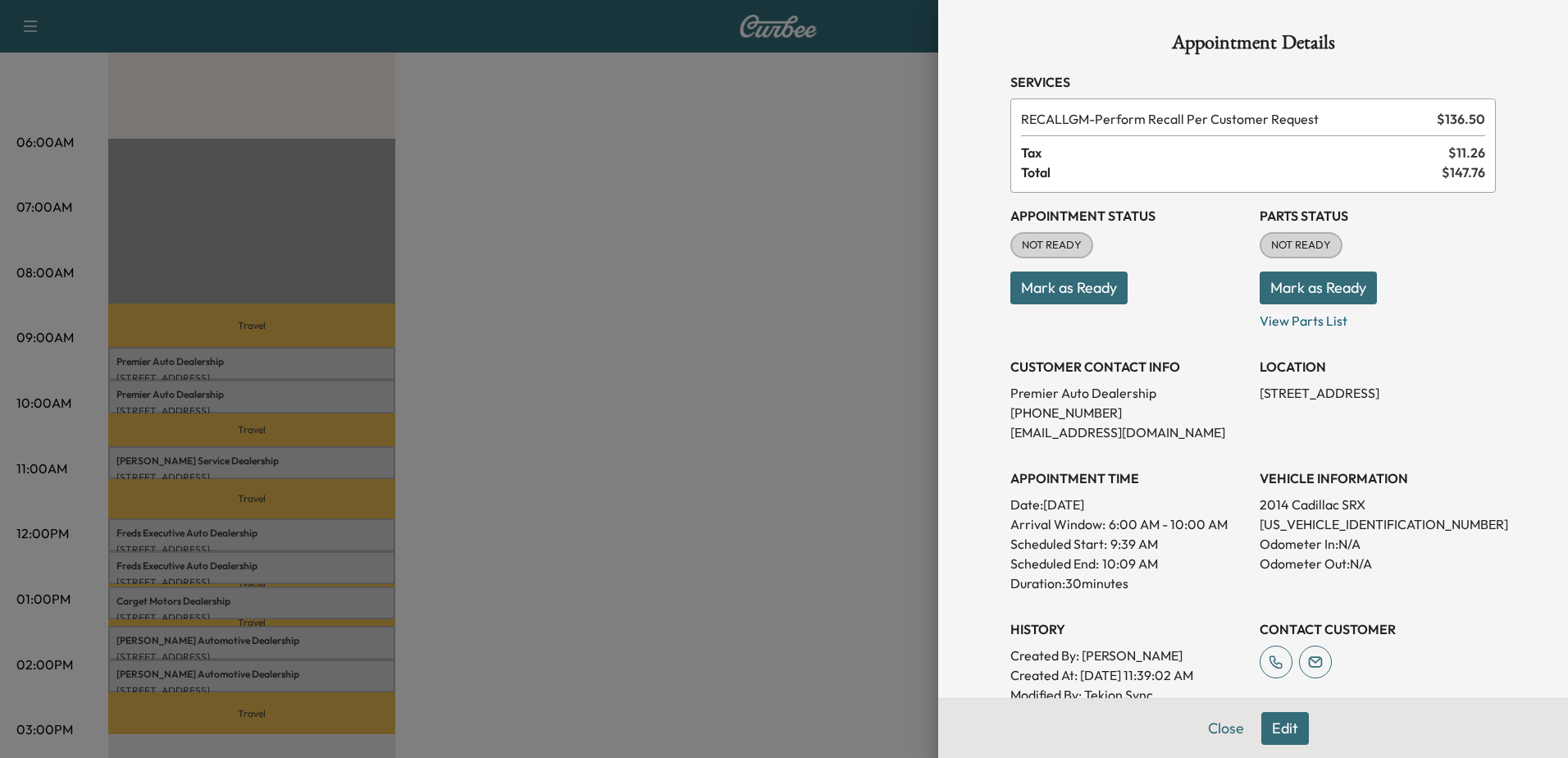
click at [197, 360] on div at bounding box center [784, 379] width 1568 height 758
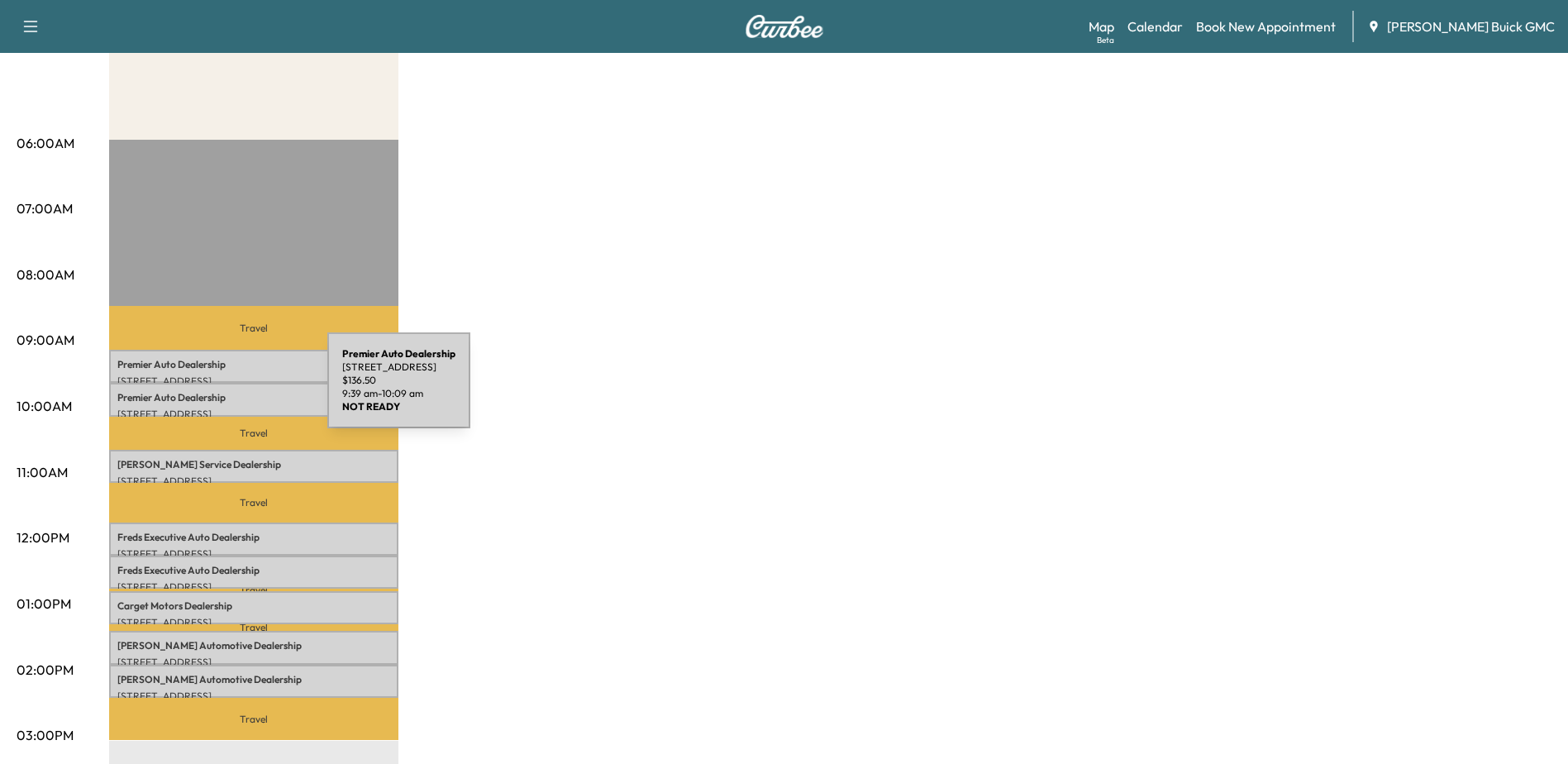
click at [203, 391] on p "Premier Auto Dealership" at bounding box center [253, 397] width 272 height 13
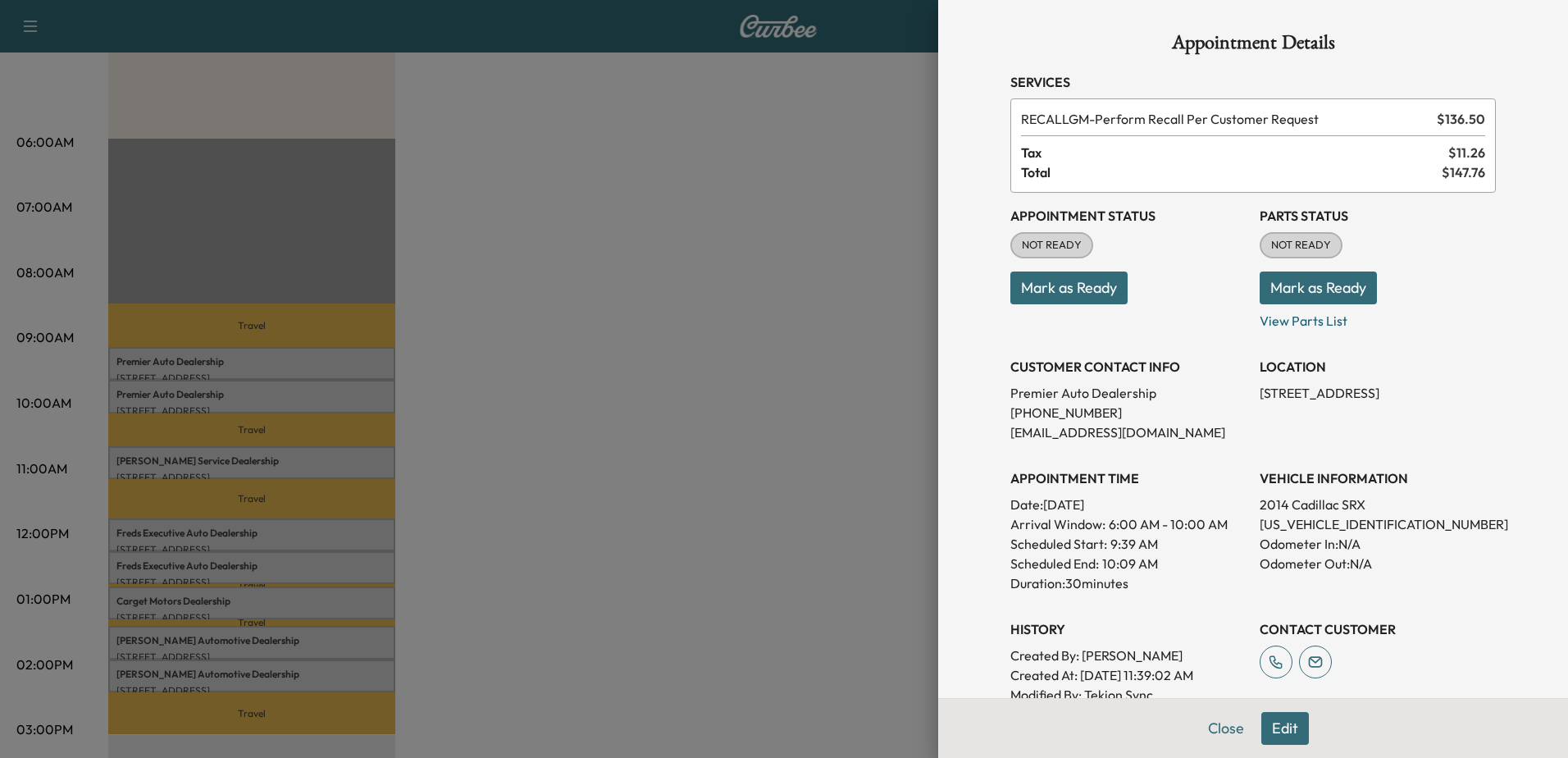
click at [708, 264] on div at bounding box center [784, 379] width 1568 height 758
